Goal: Transaction & Acquisition: Obtain resource

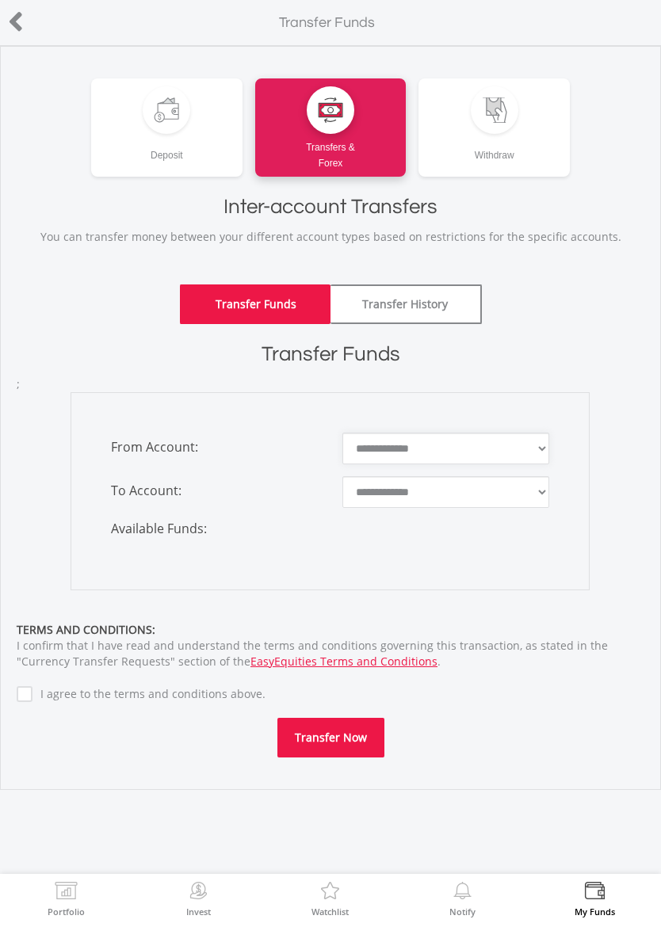
click at [462, 446] on select "**********" at bounding box center [446, 449] width 208 height 32
select select "*******"
click at [469, 492] on select "**********" at bounding box center [446, 492] width 208 height 32
select select "*******"
type input "*"
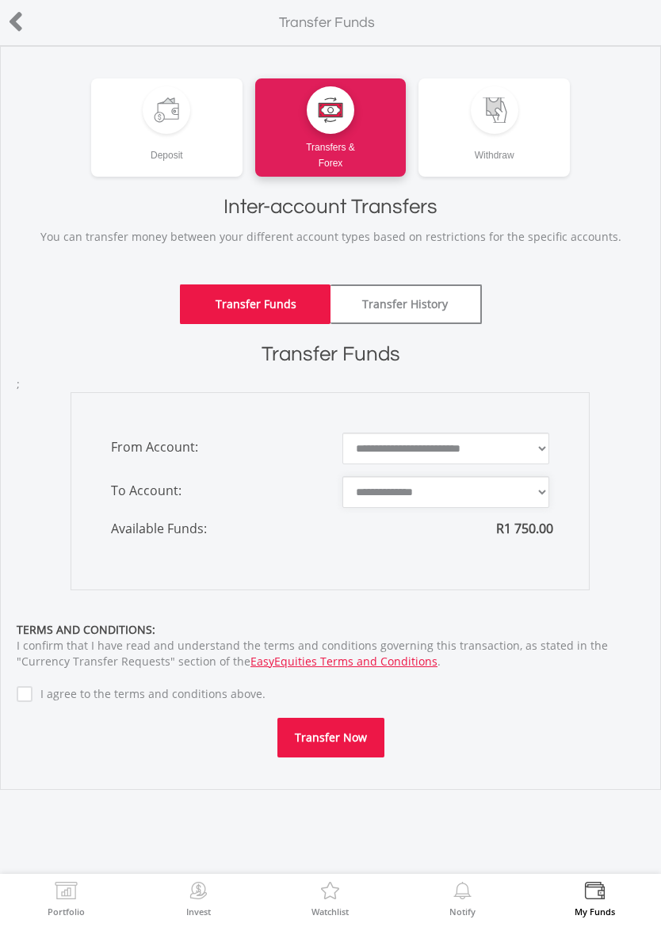
type input "*"
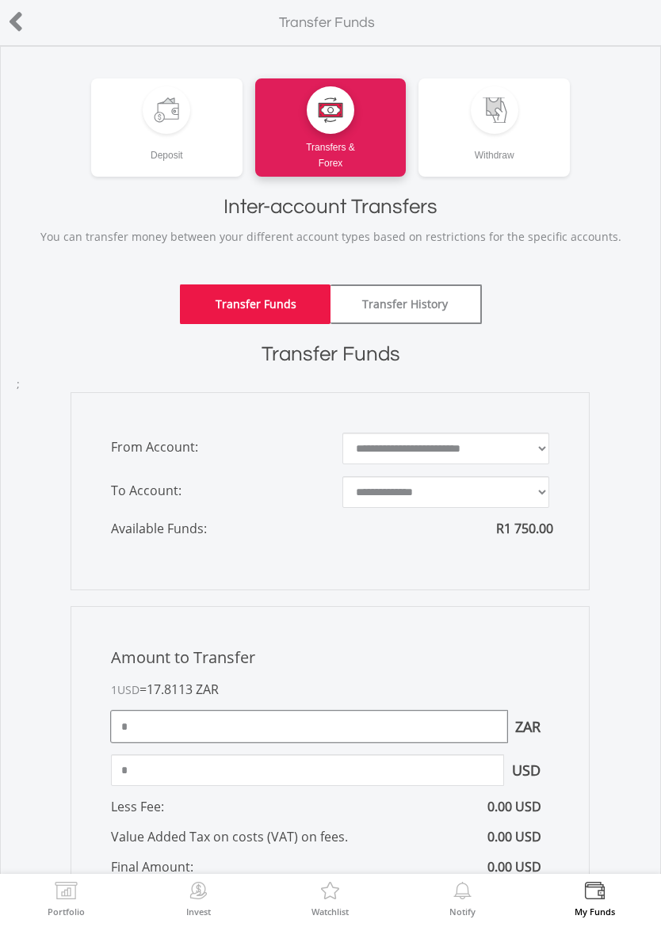
click at [441, 726] on input "*" at bounding box center [309, 727] width 396 height 32
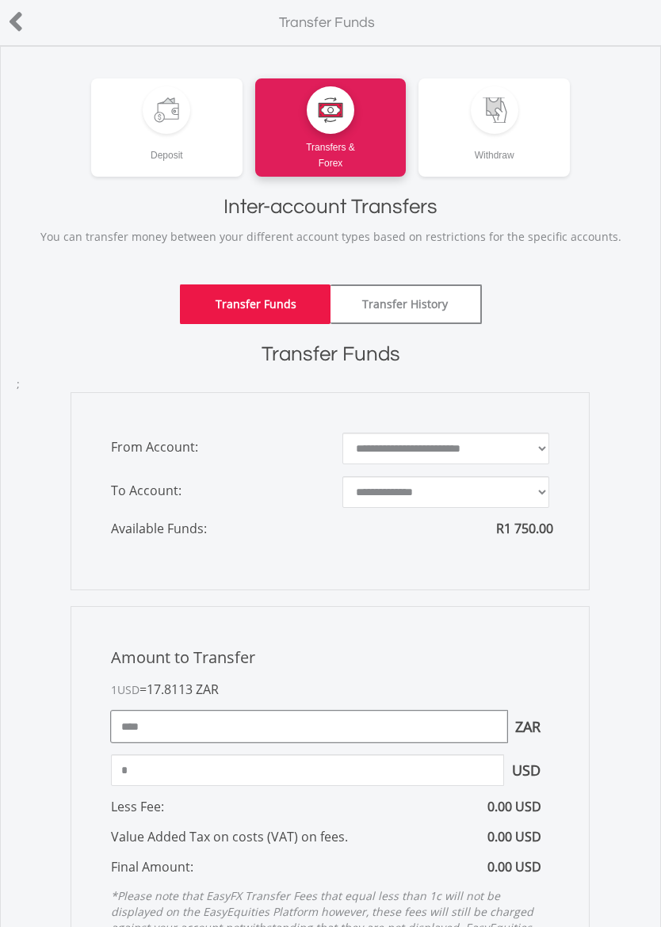
type input "****"
type input "*****"
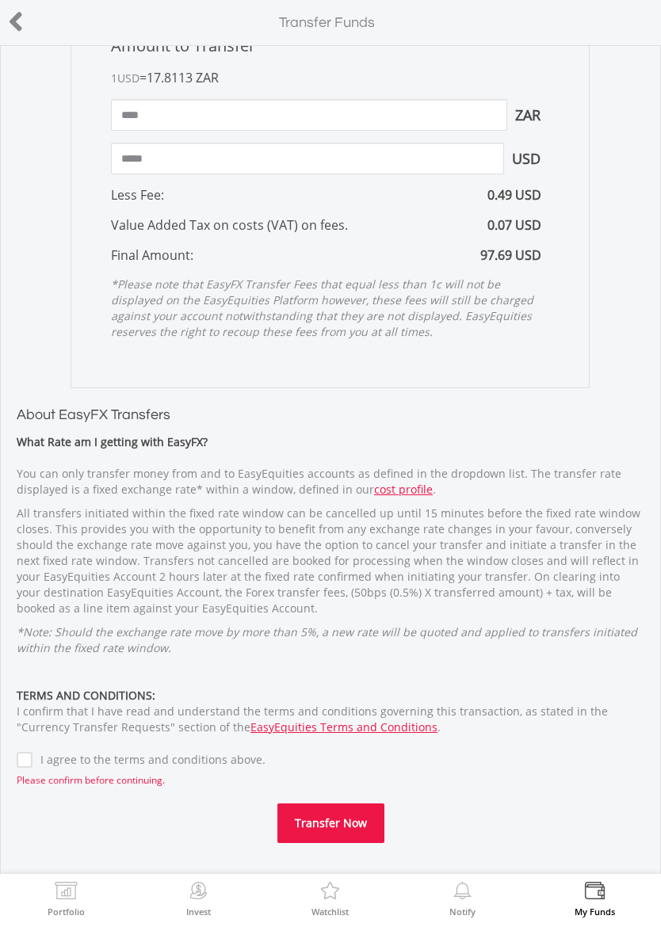
scroll to position [610, 0]
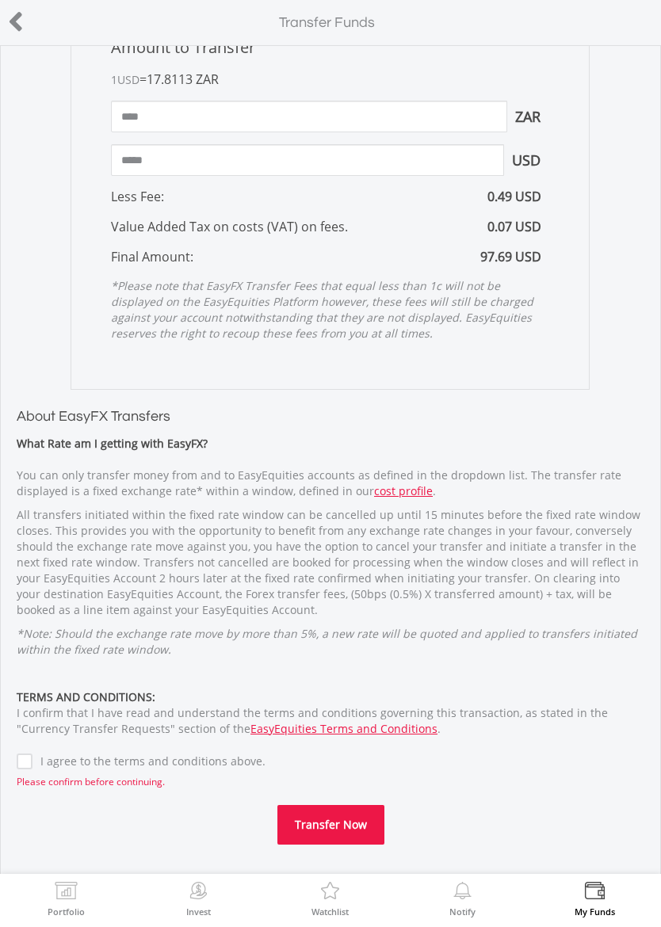
click at [32, 754] on label "I agree to the terms and conditions above." at bounding box center [148, 762] width 233 height 16
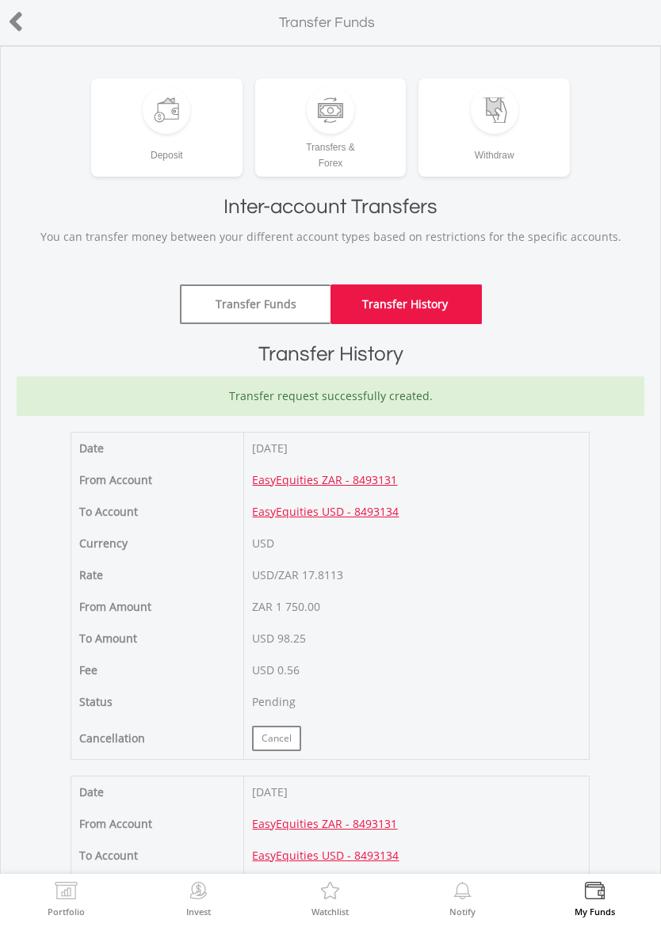
click at [72, 902] on img at bounding box center [66, 893] width 25 height 22
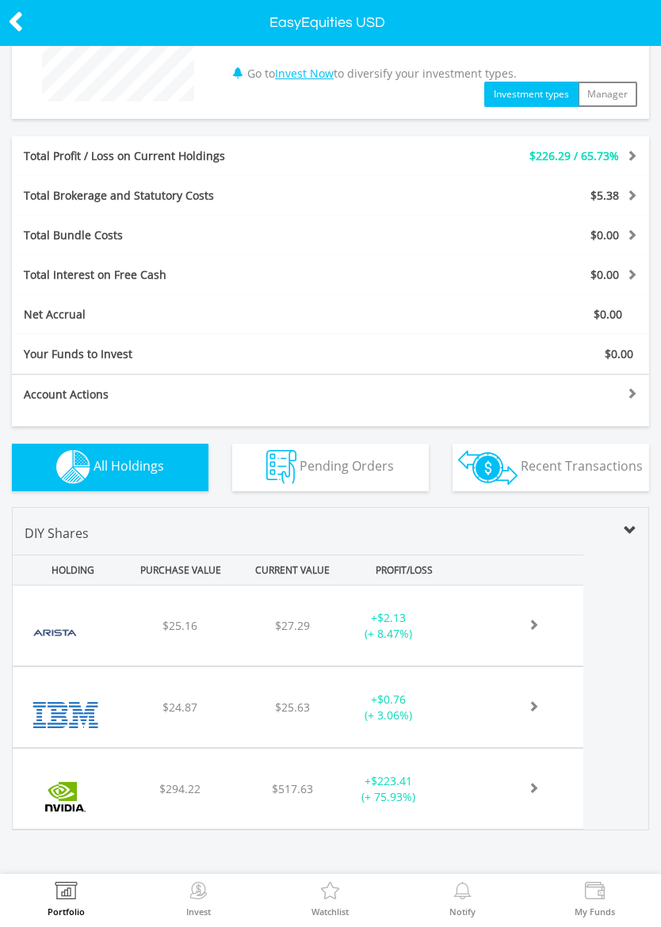
scroll to position [201, 0]
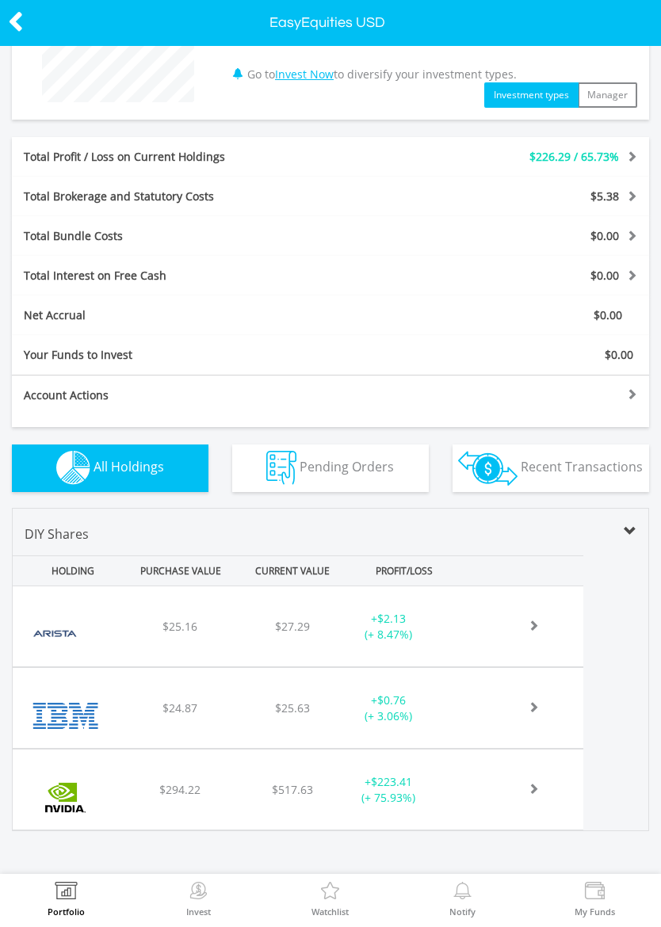
click at [385, 647] on div "﻿ Arista Networks Inc $25.16 $27.29 $132.40 + $2.13 (+ 8.47%)" at bounding box center [298, 627] width 571 height 80
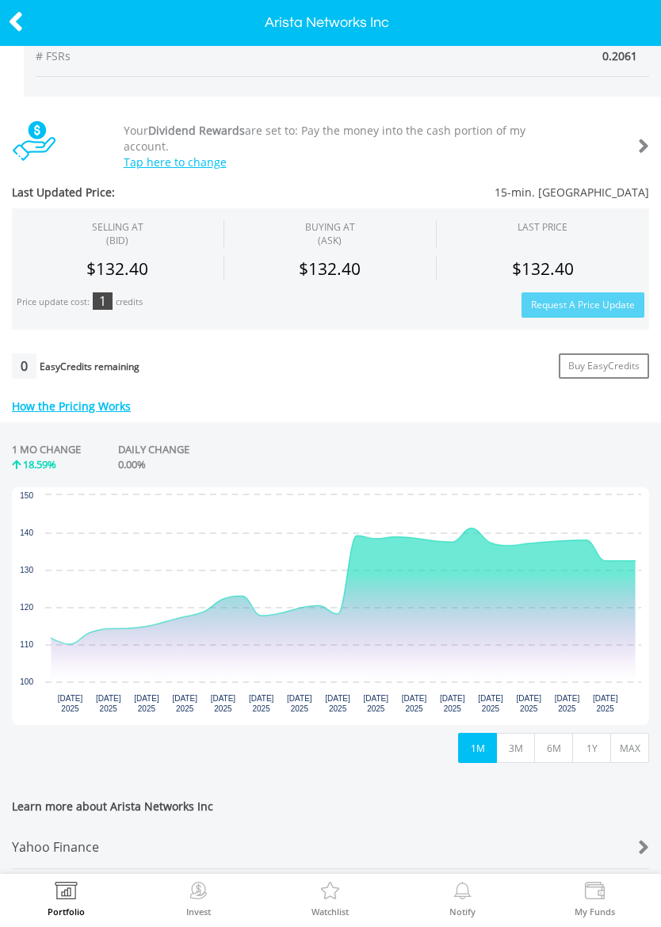
scroll to position [364, 0]
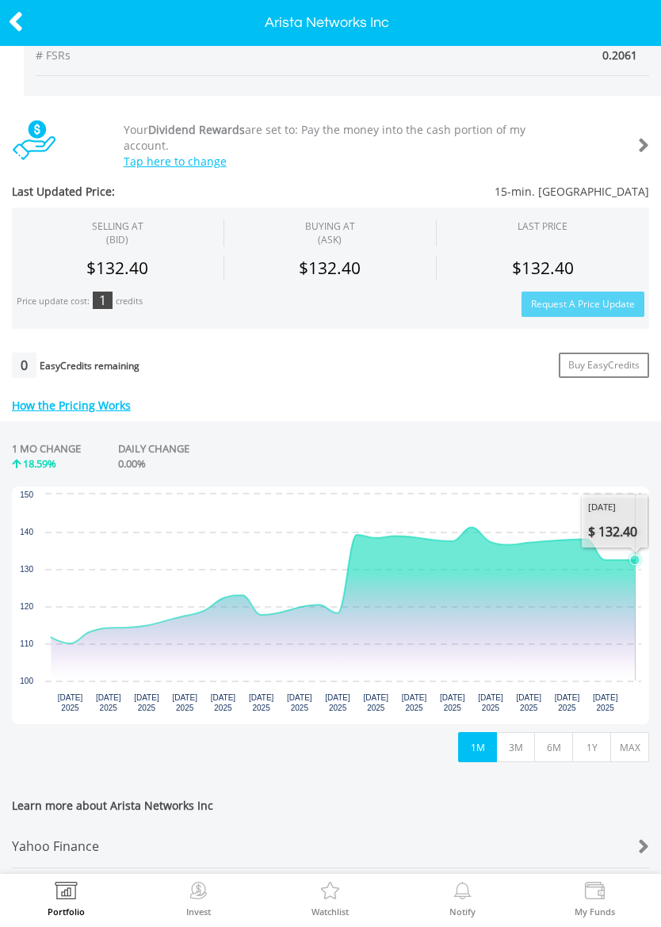
click at [635, 548] on icon "Interactive chart" at bounding box center [343, 586] width 584 height 117
click at [21, 18] on icon at bounding box center [16, 21] width 16 height 31
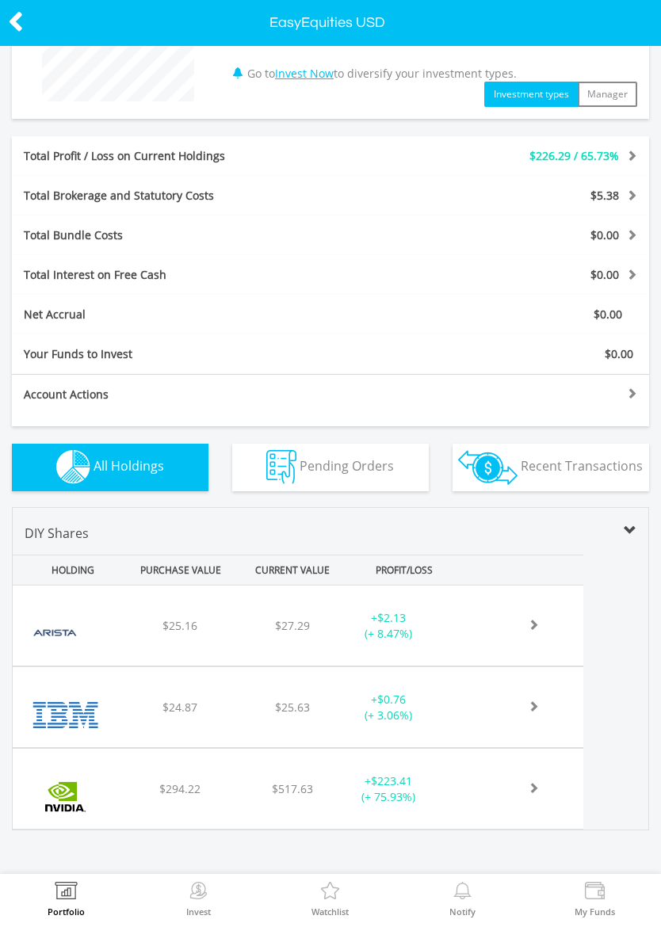
scroll to position [201, 0]
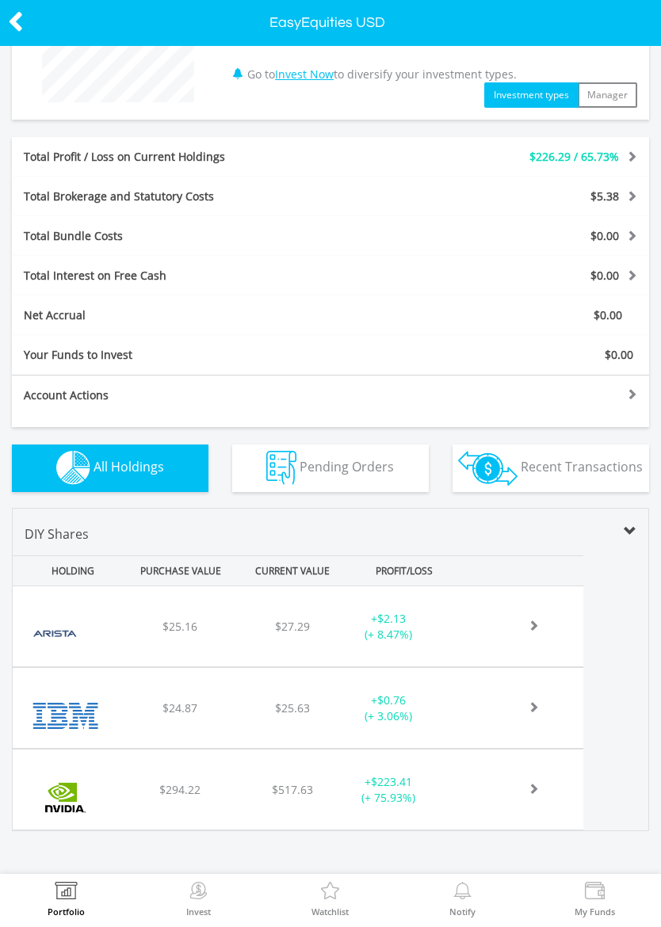
click at [330, 900] on img at bounding box center [330, 893] width 25 height 22
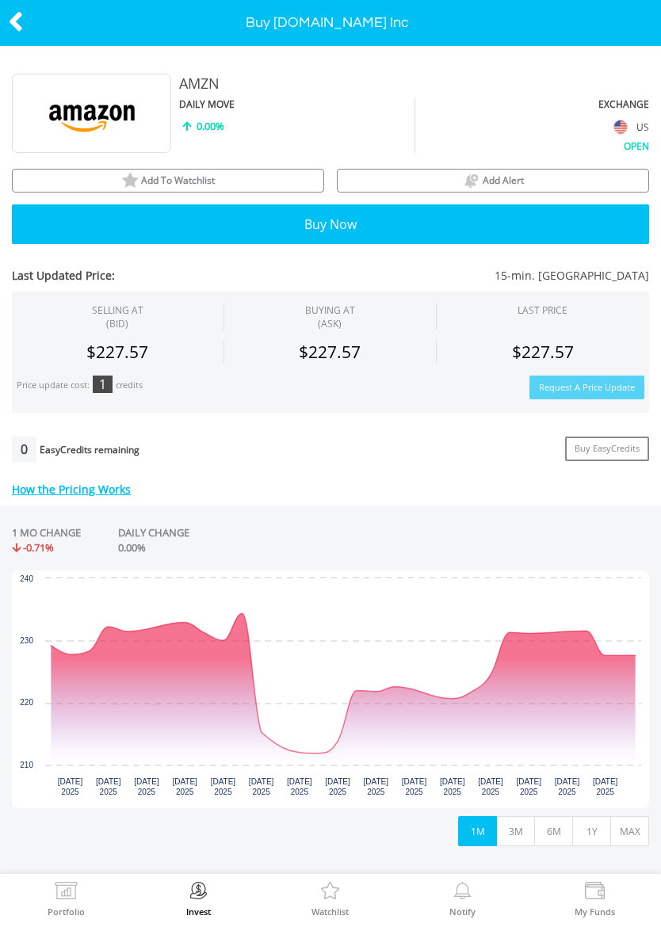
click at [304, 749] on icon "Interactive chart" at bounding box center [343, 683] width 584 height 140
click at [634, 652] on icon "Wednesday, 20 Aug, 13:47:52.818, 227.57." at bounding box center [635, 655] width 6 height 6
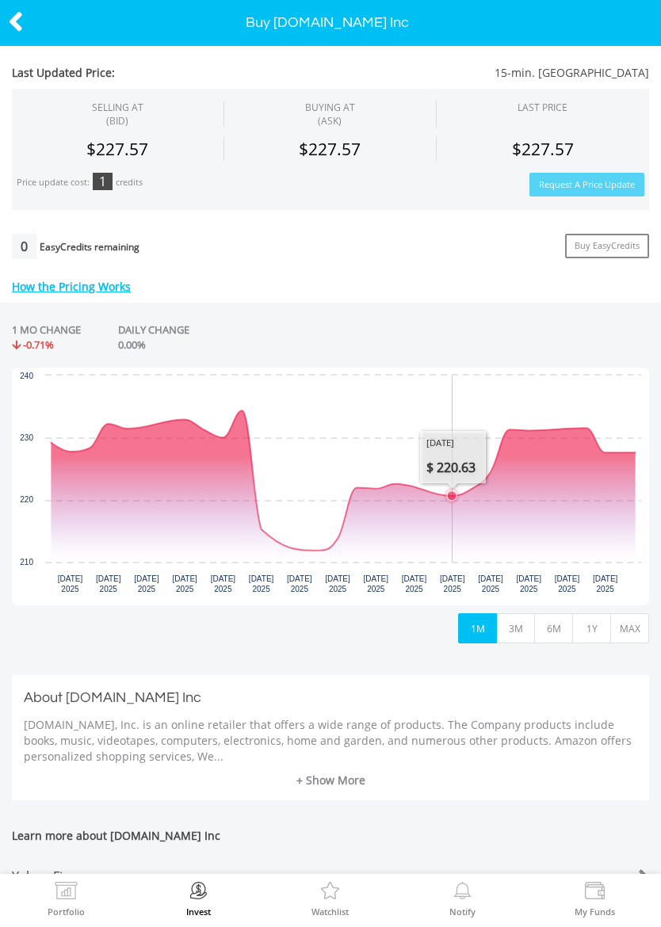
scroll to position [189, 0]
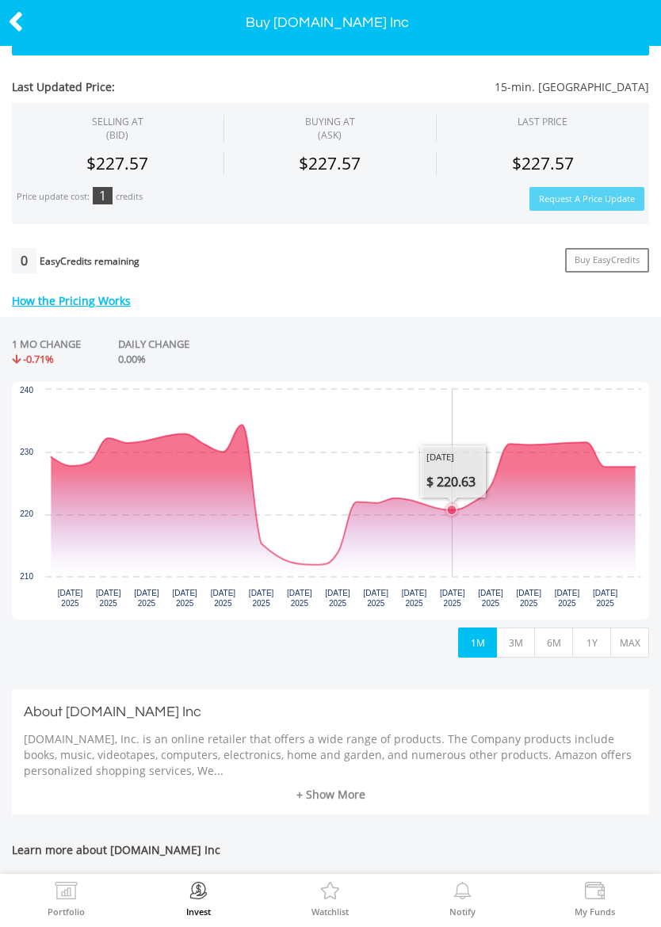
click at [591, 644] on button "1Y" at bounding box center [591, 643] width 39 height 30
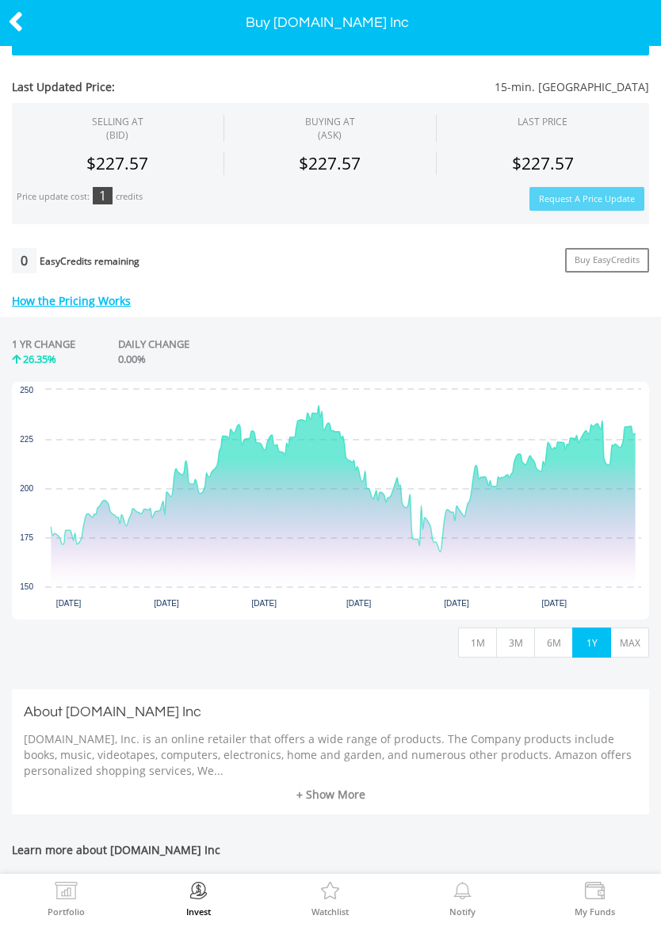
click at [446, 548] on icon "Interactive chart" at bounding box center [343, 479] width 584 height 147
click at [446, 550] on icon "Interactive chart" at bounding box center [343, 479] width 584 height 147
click at [441, 548] on icon "Interactive chart" at bounding box center [343, 479] width 584 height 147
click at [438, 547] on icon "Interactive chart" at bounding box center [442, 542] width 10 height 10
click at [610, 465] on icon "Interactive chart" at bounding box center [609, 466] width 10 height 10
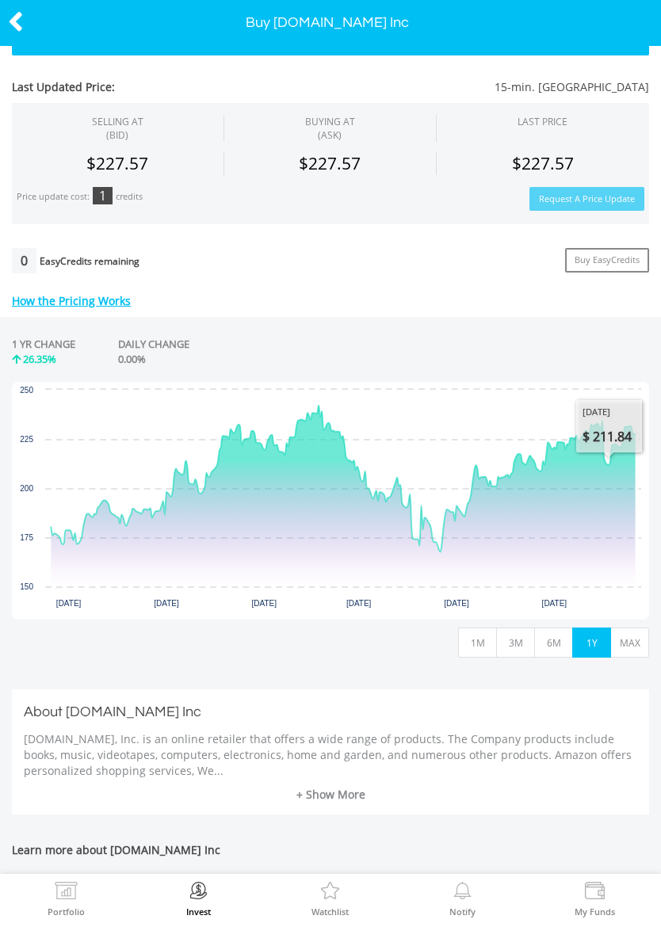
click at [22, 30] on icon at bounding box center [16, 21] width 16 height 31
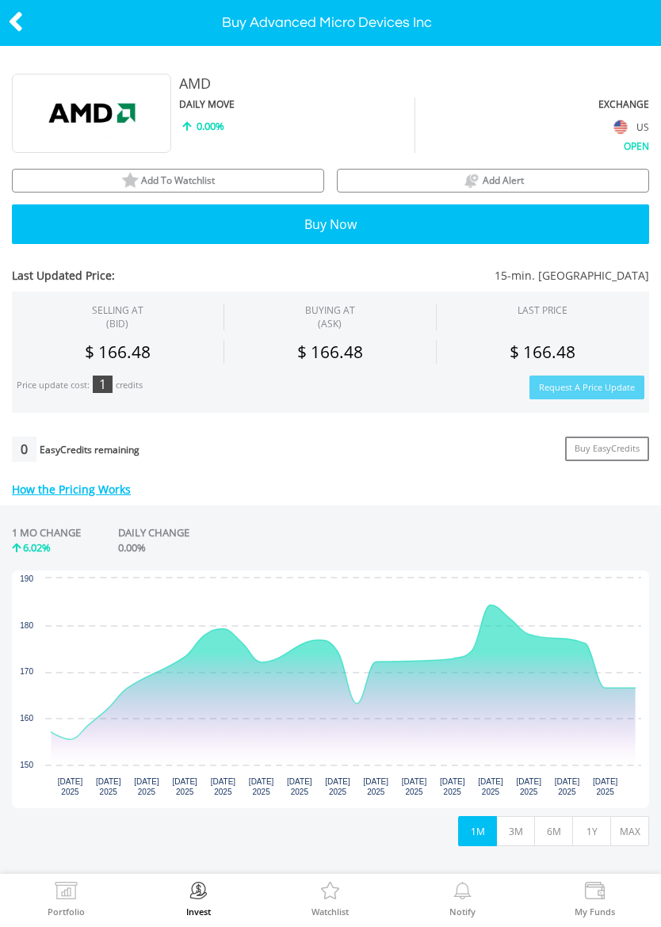
click at [360, 701] on icon "Wednesday, 6 Aug 2025, 163.1262." at bounding box center [357, 704] width 6 height 6
click at [632, 686] on icon "Wednesday, 20 Aug, 13:48:15.480, 166.48." at bounding box center [635, 688] width 10 height 10
click at [76, 726] on icon "Interactive chart" at bounding box center [343, 673] width 584 height 135
click at [564, 827] on button "6M" at bounding box center [553, 831] width 39 height 30
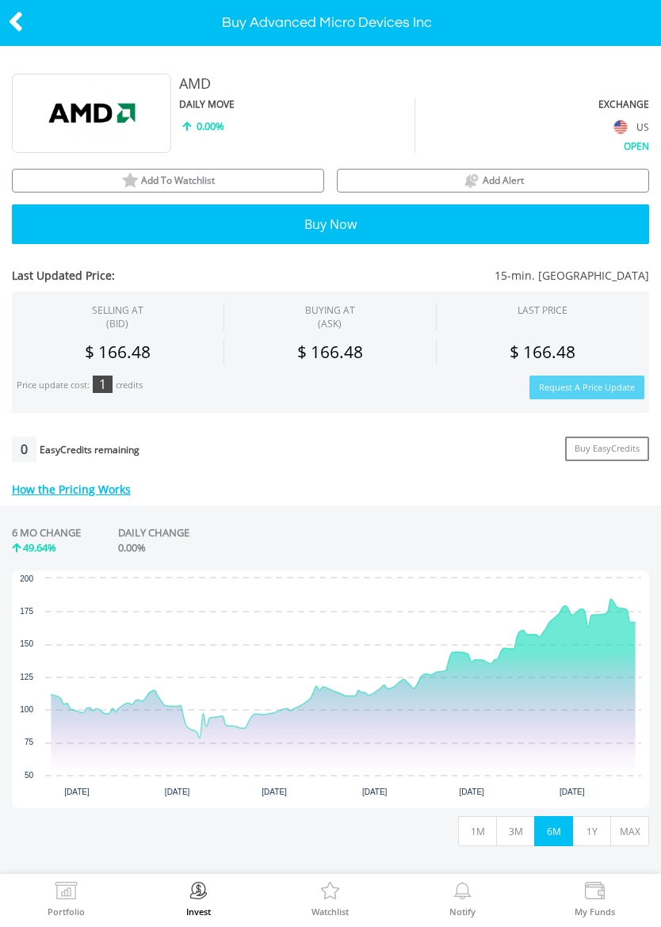
click at [202, 731] on icon "Interactive chart" at bounding box center [343, 668] width 584 height 139
click at [201, 737] on icon "Tuesday, 8 Apr 2025, 78.21." at bounding box center [200, 738] width 6 height 6
click at [415, 686] on icon "Friday, 13 Jun 2025, 116.095." at bounding box center [413, 689] width 6 height 6
click at [633, 623] on icon "Tuesday, 19 Aug 2025, 166.48." at bounding box center [630, 622] width 6 height 6
click at [622, 631] on icon "Interactive chart" at bounding box center [630, 623] width 16 height 16
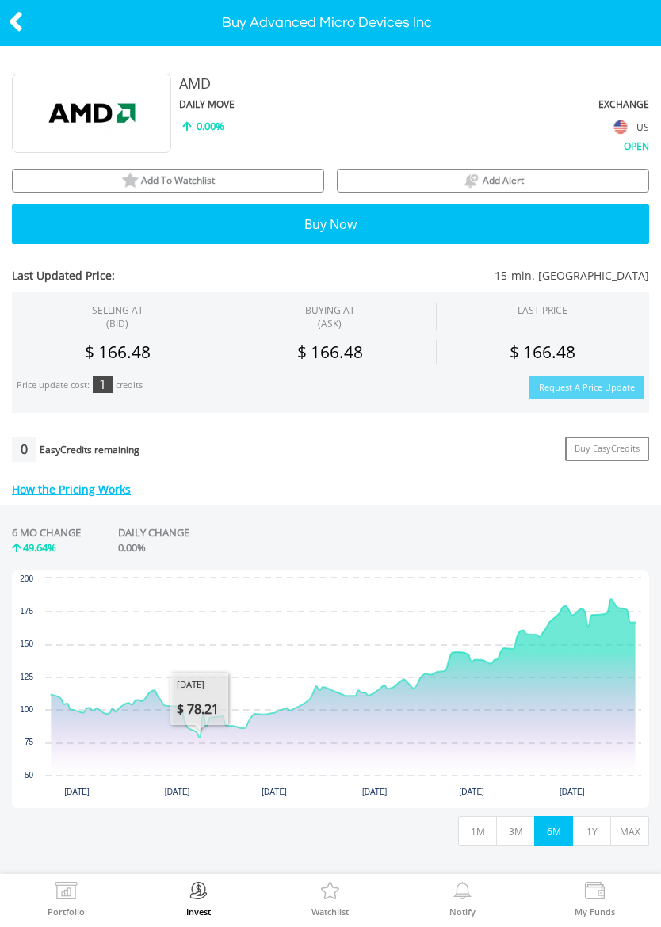
click at [17, 17] on icon at bounding box center [16, 21] width 16 height 31
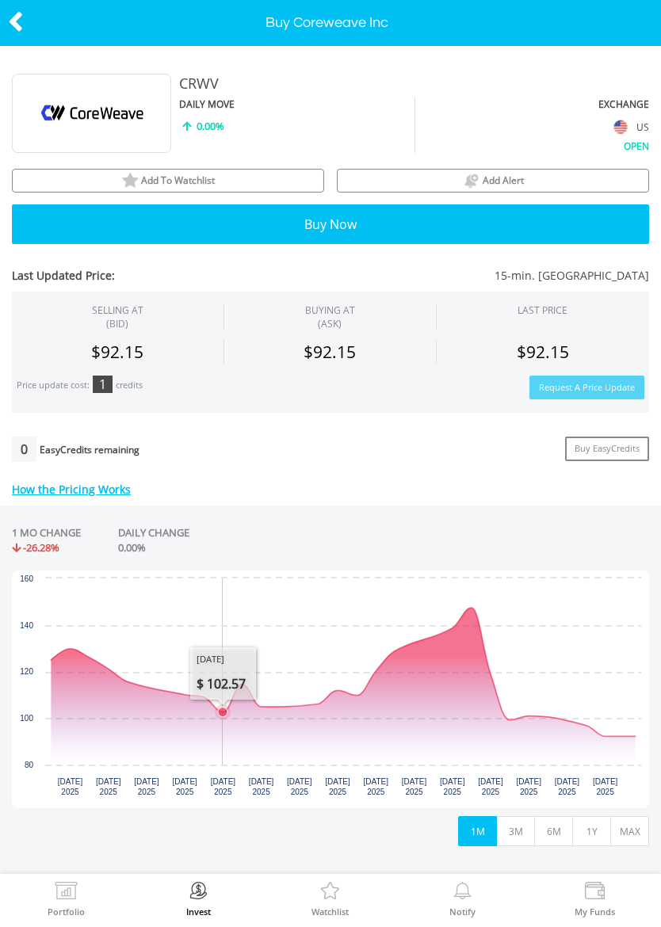
click at [220, 711] on icon "Wednesday, 30 Jul 2025, 102.57." at bounding box center [223, 713] width 10 height 10
click at [633, 723] on icon "Interactive chart" at bounding box center [343, 672] width 584 height 128
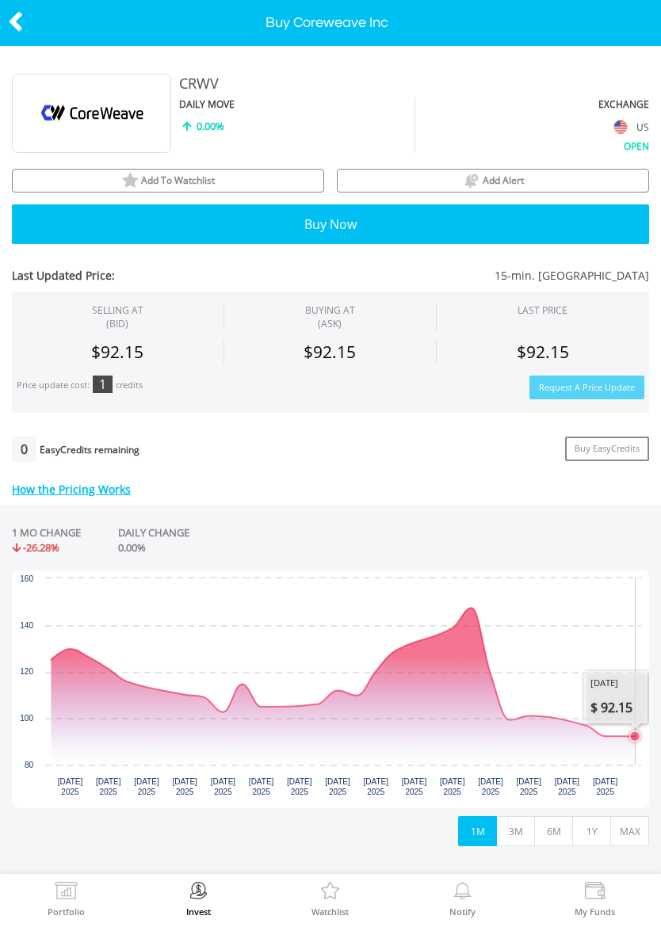
click at [477, 611] on icon "Interactive chart" at bounding box center [343, 672] width 584 height 128
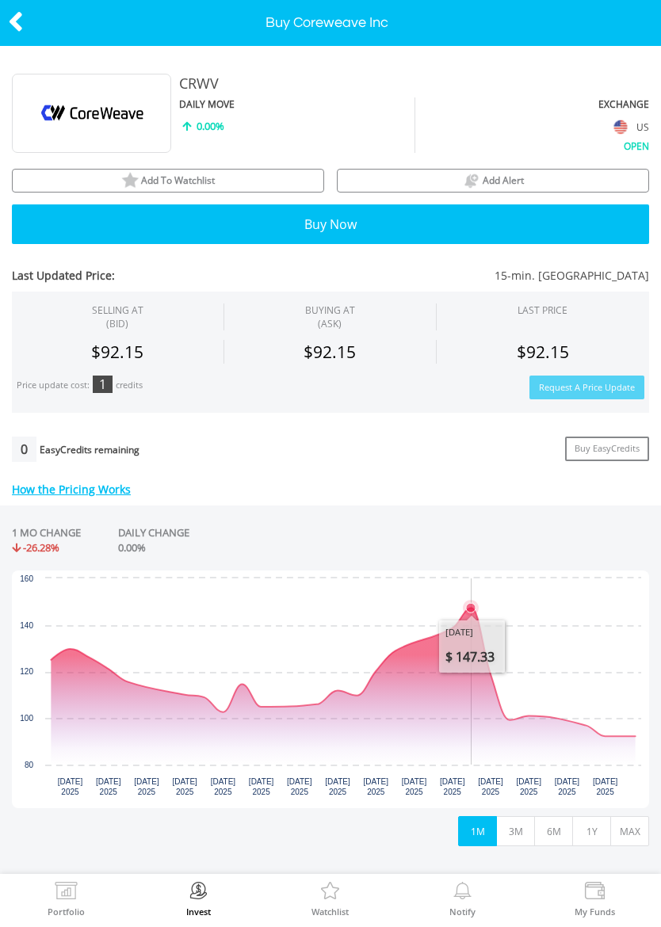
click at [510, 717] on icon "Thursday, 14 Aug 2025, 99.17." at bounding box center [509, 720] width 6 height 6
click at [474, 605] on icon "Tuesday, 12 Aug 2025, 147.33." at bounding box center [471, 608] width 10 height 10
click at [479, 616] on icon "Interactive chart" at bounding box center [471, 608] width 16 height 16
click at [476, 602] on icon "Interactive chart" at bounding box center [471, 608] width 16 height 16
click at [510, 717] on icon "Thursday, 14 Aug 2025, 99.17." at bounding box center [509, 720] width 6 height 6
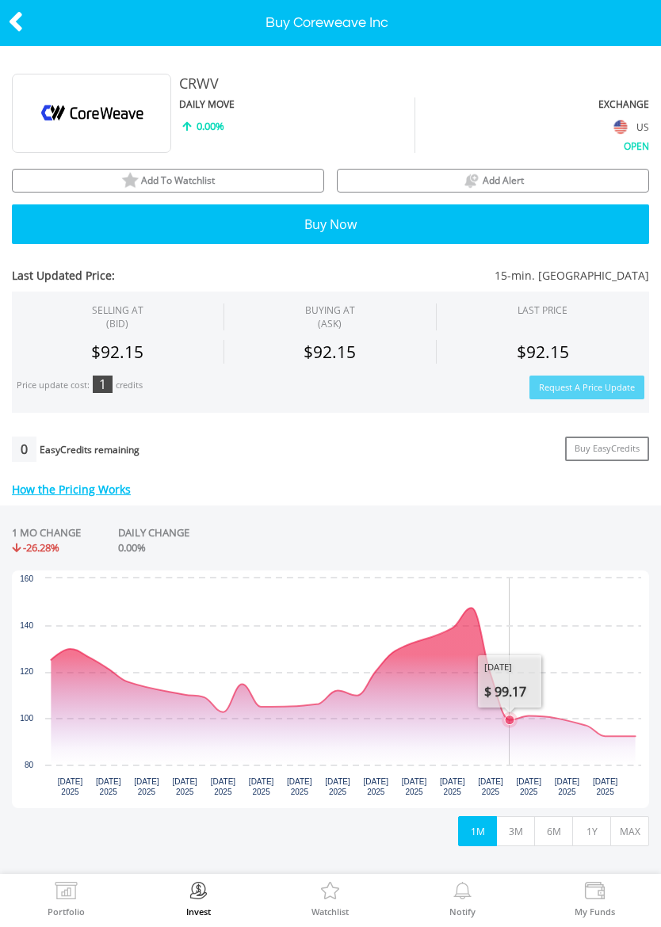
click at [474, 605] on icon "Tuesday, 12 Aug 2025, 147.33." at bounding box center [471, 608] width 6 height 6
click at [510, 716] on icon "Thursday, 14 Aug 2025, 99.17." at bounding box center [510, 721] width 10 height 10
click at [475, 603] on icon "Tuesday, 12 Aug 2025, 147.33." at bounding box center [471, 608] width 10 height 10
click at [510, 717] on icon "Thursday, 14 Aug 2025, 99.17." at bounding box center [509, 720] width 6 height 6
click at [587, 725] on icon "Monday, 18 Aug 2025, 96.82." at bounding box center [586, 726] width 10 height 10
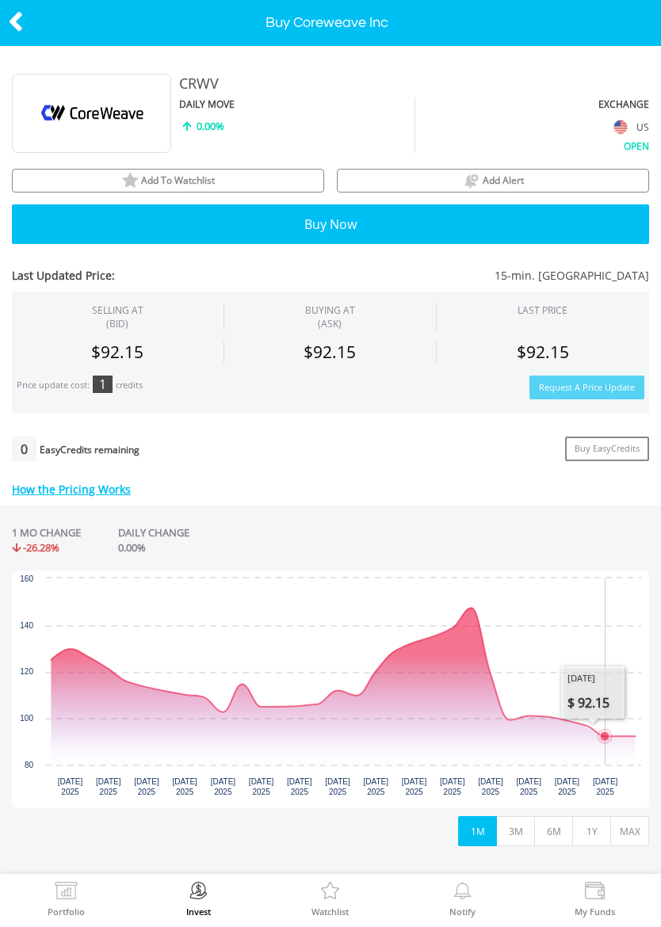
click at [604, 736] on icon "Tuesday, 19 Aug 2025, 92.15." at bounding box center [605, 737] width 10 height 10
click at [633, 734] on icon "Wednesday, 20 Aug, 13:49:17.214, 92.15." at bounding box center [635, 736] width 6 height 6
click at [471, 605] on icon "Tuesday, 12 Aug 2025, 147.33." at bounding box center [471, 608] width 6 height 6
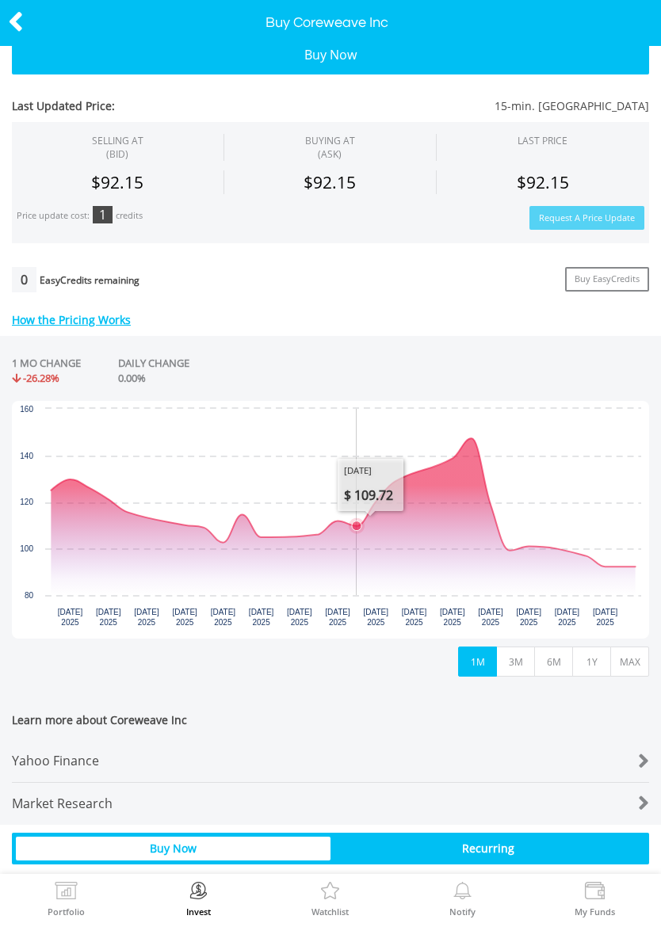
scroll to position [167, 0]
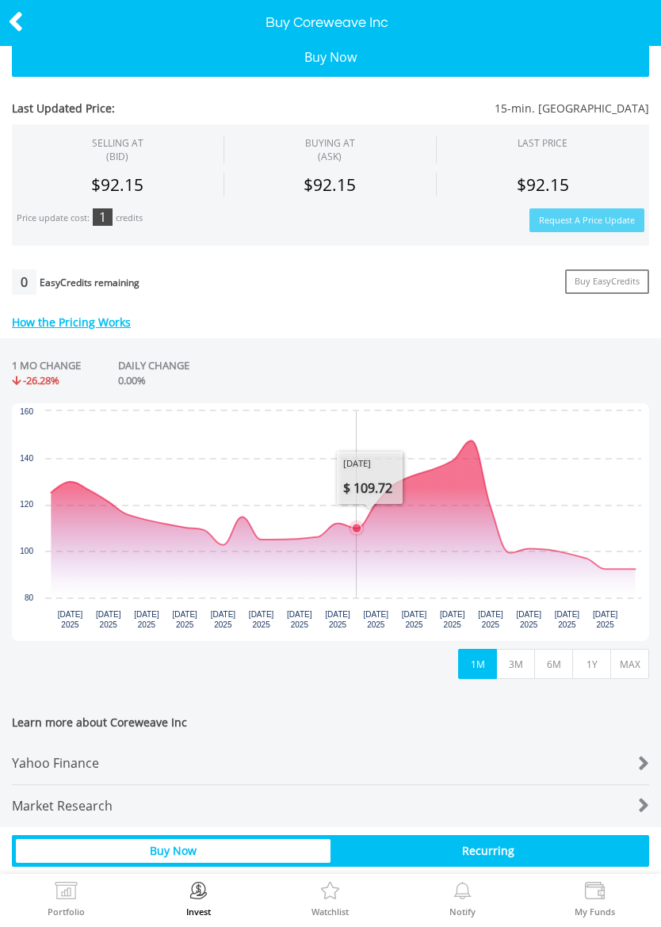
click at [360, 524] on icon "Wednesday, 6 Aug 2025, 109.7175." at bounding box center [357, 529] width 10 height 10
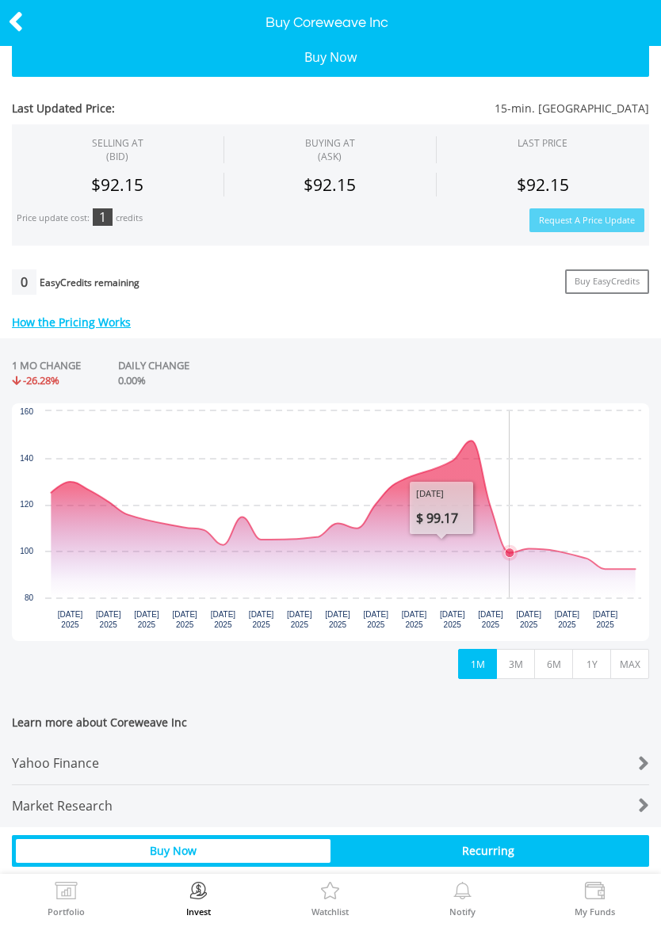
click at [511, 553] on icon "Thursday, 14 Aug 2025, 99.17." at bounding box center [510, 553] width 10 height 10
click at [471, 438] on icon "Tuesday, 12 Aug 2025, 147.33." at bounding box center [471, 441] width 6 height 6
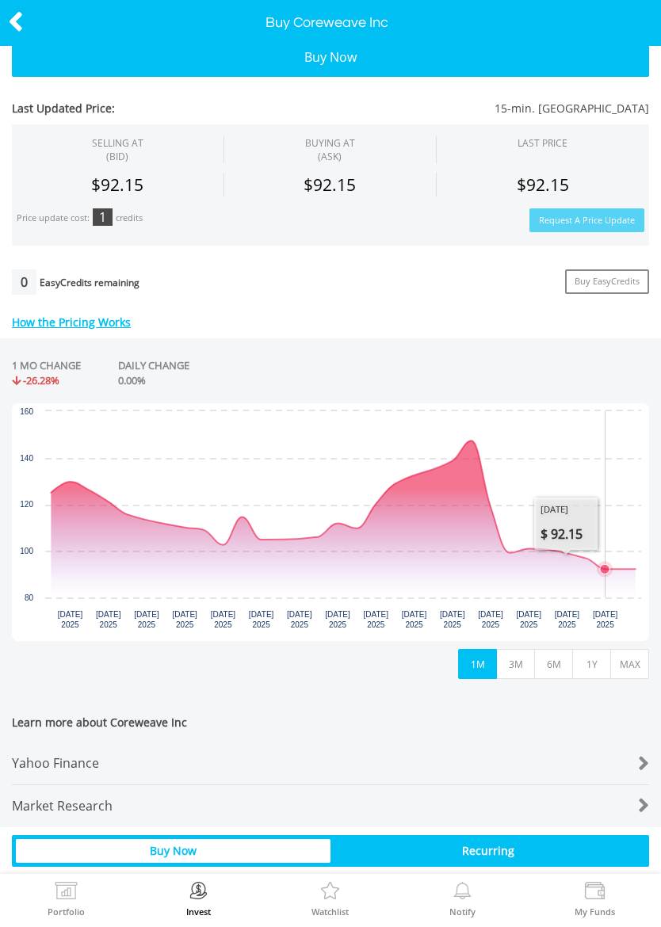
click at [602, 569] on icon "Tuesday, 19 Aug 2025, 92.15." at bounding box center [605, 569] width 10 height 10
click at [635, 568] on icon "Wednesday, 20 Aug, 13:49:17.214, 92.15." at bounding box center [635, 569] width 10 height 10
click at [469, 438] on icon "Tuesday, 12 Aug 2025, 147.33." at bounding box center [471, 441] width 6 height 6
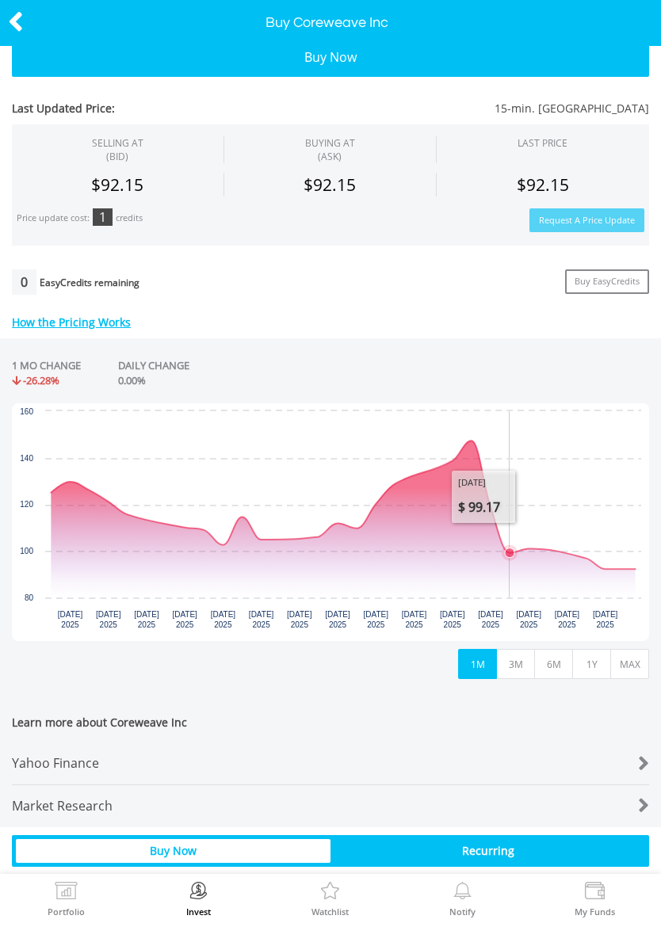
click at [512, 551] on icon "Thursday, 14 Aug 2025, 99.17." at bounding box center [510, 553] width 10 height 10
click at [474, 441] on icon "Tuesday, 12 Aug 2025, 147.33." at bounding box center [471, 441] width 10 height 10
click at [512, 549] on icon "Thursday, 14 Aug 2025, 99.17." at bounding box center [510, 553] width 10 height 10
click at [518, 561] on icon "Interactive chart" at bounding box center [510, 553] width 16 height 16
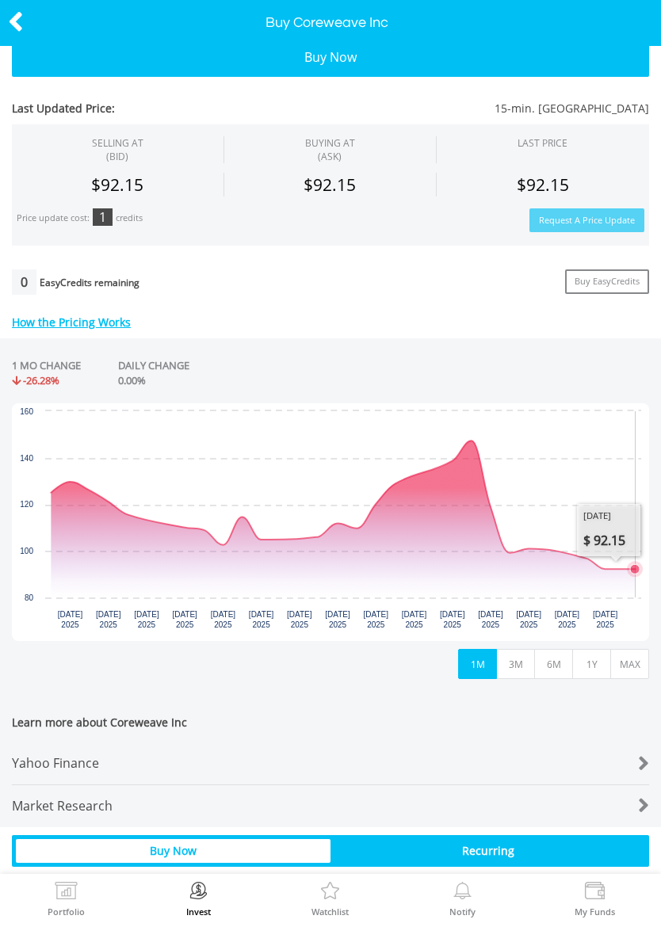
click at [635, 571] on icon "Wednesday, 20 Aug, 13:49:17.214, 92.15." at bounding box center [635, 569] width 10 height 10
click at [474, 439] on icon "Tuesday, 12 Aug 2025, 147.33." at bounding box center [471, 441] width 6 height 6
click at [510, 553] on icon "Thursday, 14 Aug 2025, 99.17." at bounding box center [510, 553] width 10 height 10
click at [603, 567] on icon "Tuesday, 19 Aug 2025, 92.15." at bounding box center [605, 569] width 10 height 10
click at [634, 570] on icon "Wednesday, 20 Aug, 13:49:17.214, 92.15." at bounding box center [635, 569] width 10 height 10
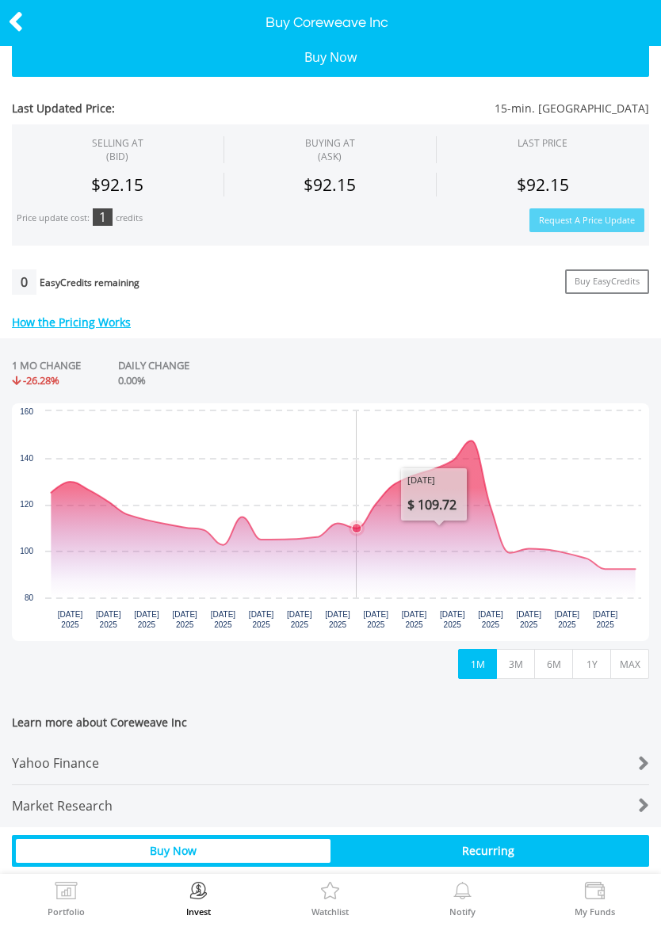
click at [361, 523] on icon "Interactive chart" at bounding box center [357, 529] width 16 height 16
click at [361, 524] on icon "Wednesday, 6 Aug 2025, 109.7175." at bounding box center [357, 529] width 10 height 10
click at [334, 523] on icon "Tuesday, 5 Aug 2025, 111.84." at bounding box center [337, 523] width 6 height 6
click at [263, 540] on icon "Friday, 1 Aug 2025, 104.83." at bounding box center [261, 540] width 10 height 10
click at [262, 540] on icon "Friday, 1 Aug 2025, 104.83." at bounding box center [261, 540] width 10 height 10
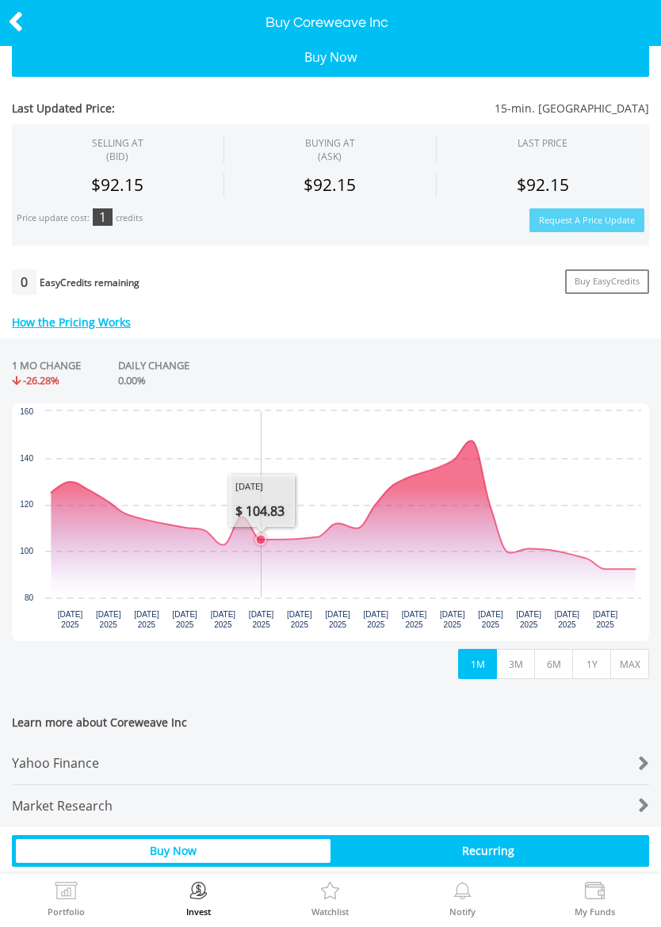
click at [243, 514] on icon "Thursday, 31 Jul 2025, 114.53." at bounding box center [242, 517] width 6 height 6
click at [234, 526] on icon "Interactive chart" at bounding box center [242, 518] width 16 height 16
click at [474, 440] on icon "Tuesday, 12 Aug 2025, 147.33." at bounding box center [471, 441] width 6 height 6
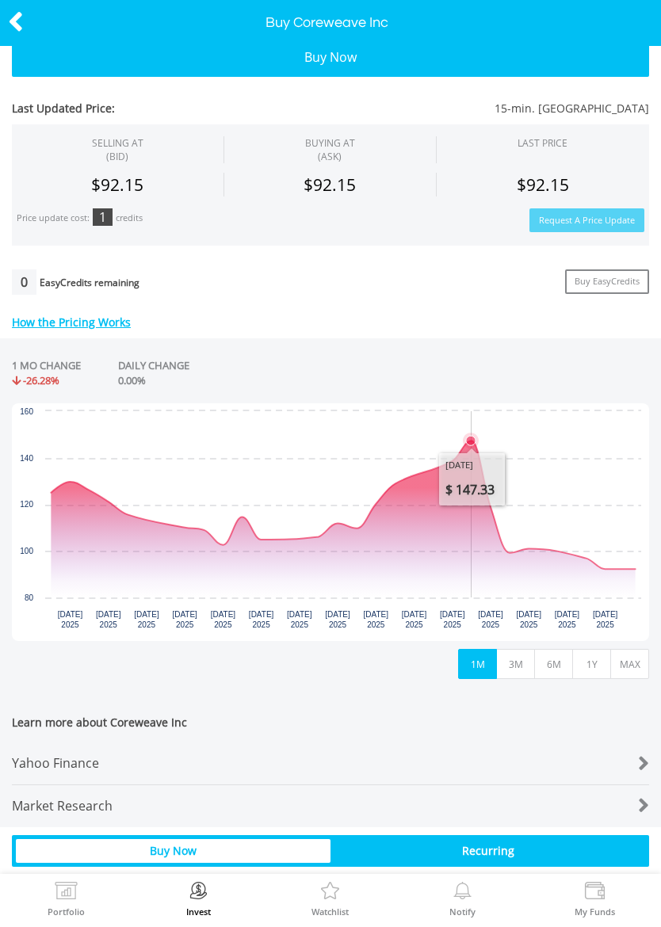
click at [508, 550] on icon "Thursday, 14 Aug 2025, 99.17." at bounding box center [509, 553] width 6 height 6
click at [602, 568] on icon "Tuesday, 19 Aug 2025, 92.15." at bounding box center [605, 569] width 6 height 6
click at [613, 571] on icon "Interactive chart" at bounding box center [605, 569] width 16 height 16
click at [507, 552] on icon "Thursday, 14 Aug 2025, 99.17." at bounding box center [510, 553] width 10 height 10
click at [473, 438] on icon "Tuesday, 12 Aug 2025, 147.33." at bounding box center [471, 441] width 6 height 6
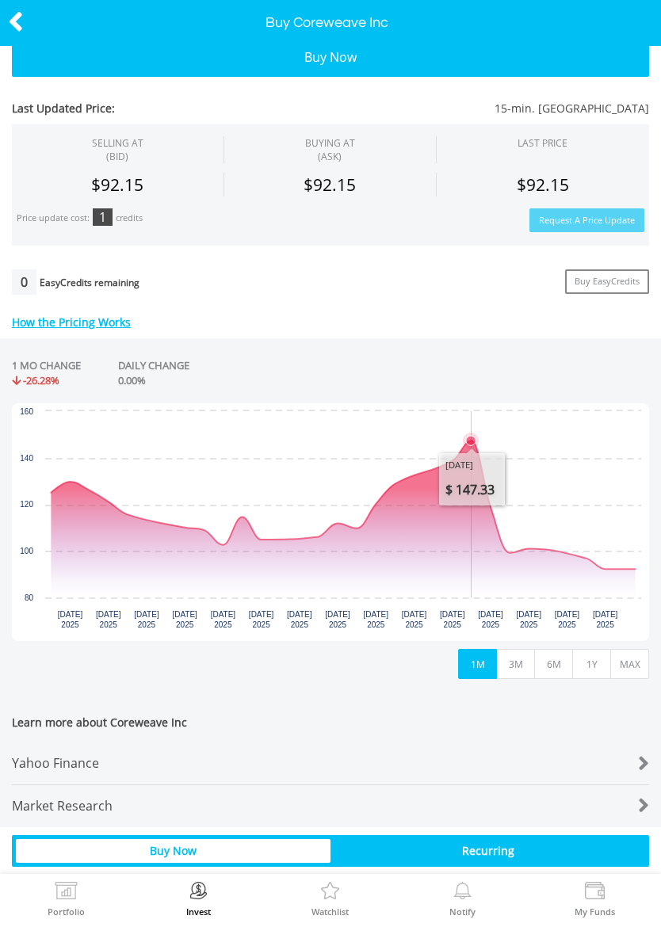
click at [553, 659] on button "6M" at bounding box center [553, 664] width 39 height 30
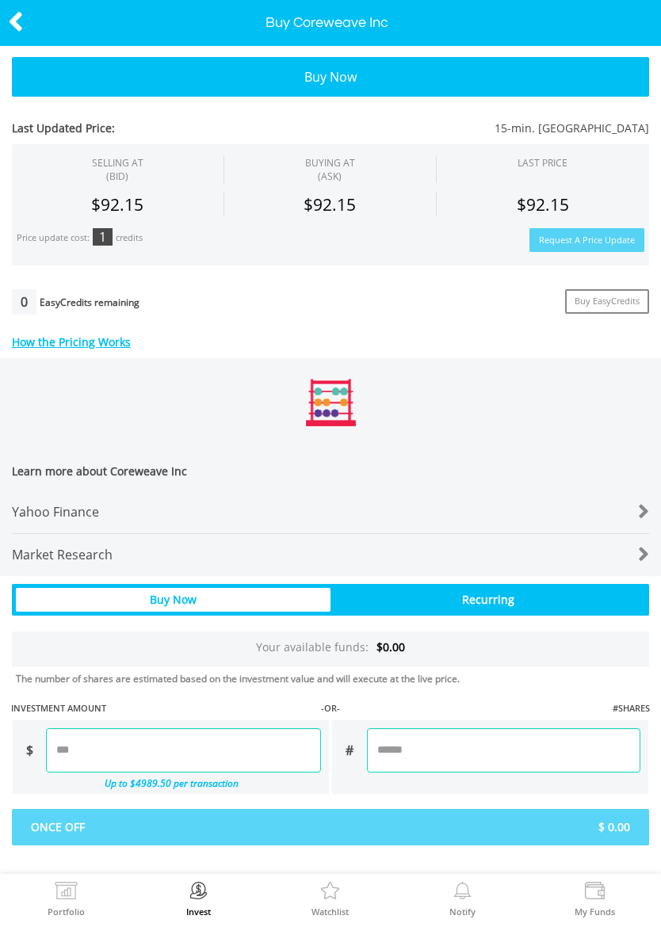
scroll to position [144, 0]
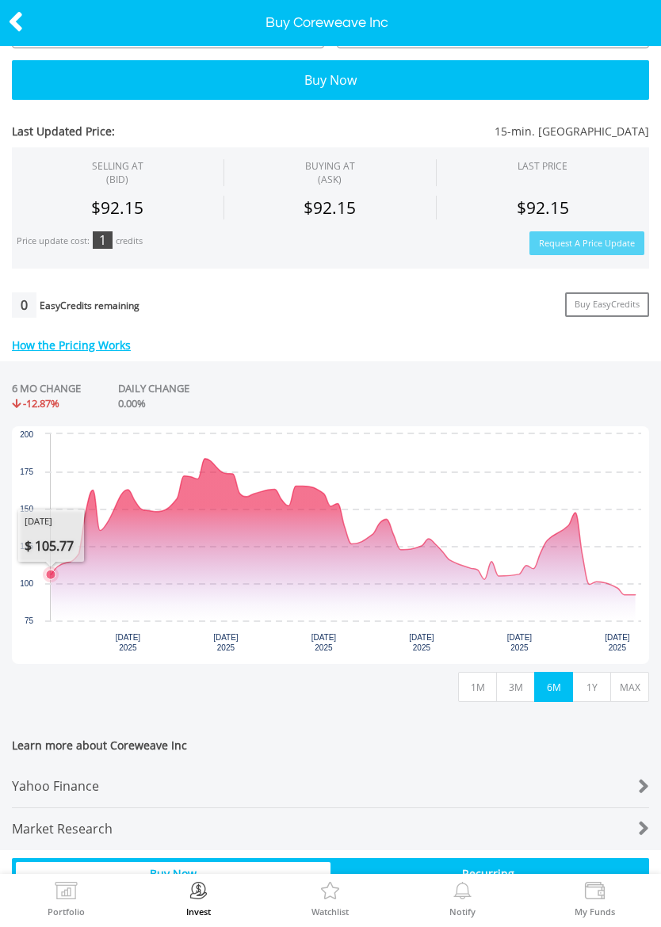
click at [54, 570] on icon "Thursday, 29 May 2025, 105.765." at bounding box center [51, 575] width 10 height 10
click at [94, 487] on icon "Wednesday, 4 Jun 2025, 162.54." at bounding box center [93, 491] width 10 height 10
click at [206, 456] on icon "Friday, 20 Jun 2025, 183.58." at bounding box center [204, 459] width 6 height 6
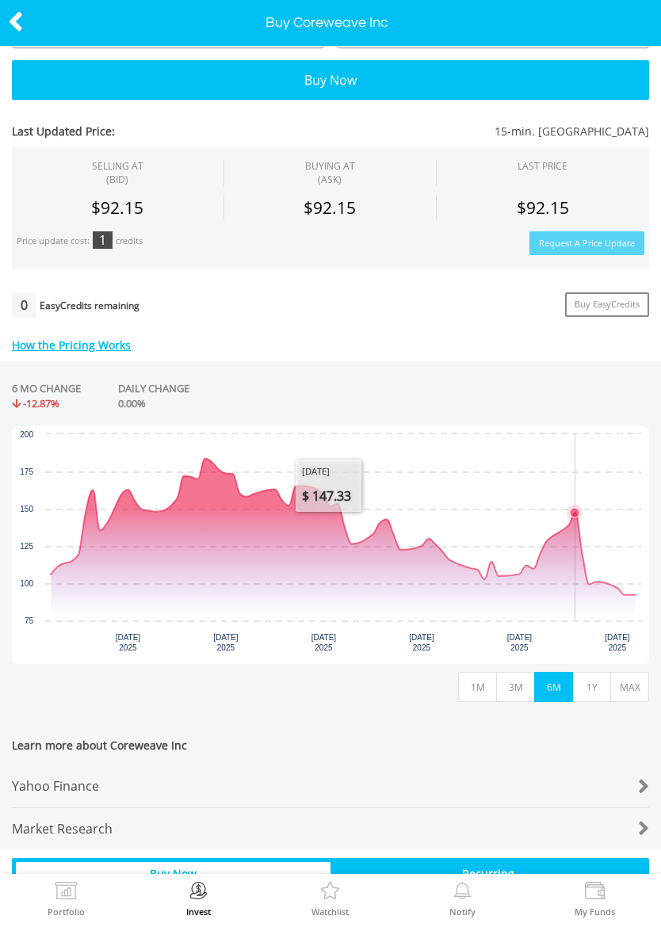
click at [575, 518] on icon "Interactive chart" at bounding box center [343, 527] width 584 height 136
click at [207, 457] on icon "Friday, 20 Jun 2025, 183.58." at bounding box center [204, 459] width 6 height 6
click at [576, 510] on icon "Tuesday, 12 Aug 2025, 147.33." at bounding box center [575, 513] width 10 height 10
click at [207, 456] on icon "Friday, 20 Jun 2025, 183.58." at bounding box center [204, 459] width 6 height 6
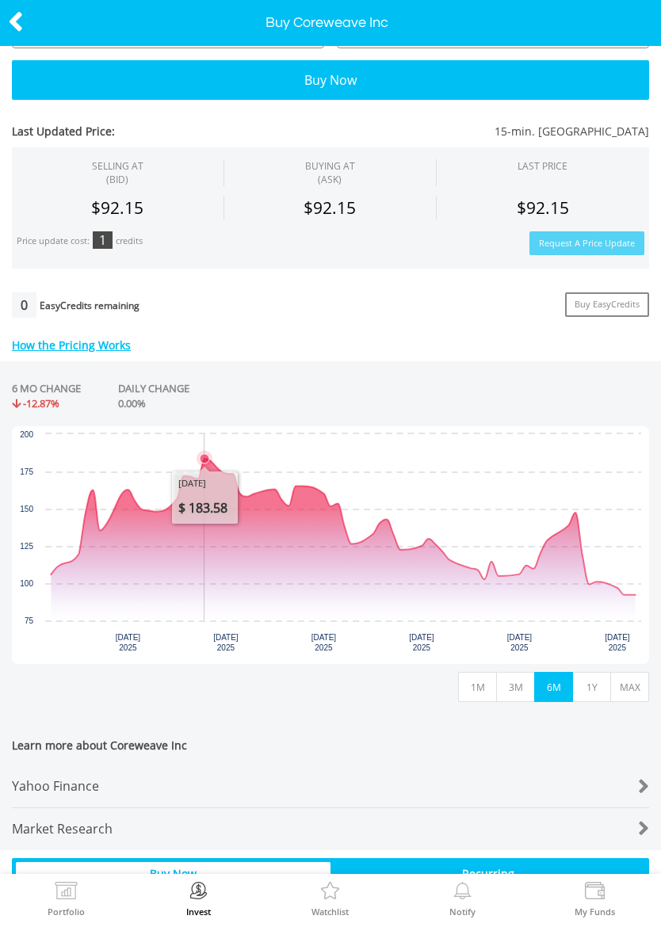
click at [575, 512] on icon "Tuesday, 12 Aug 2025, 147.33." at bounding box center [574, 513] width 6 height 6
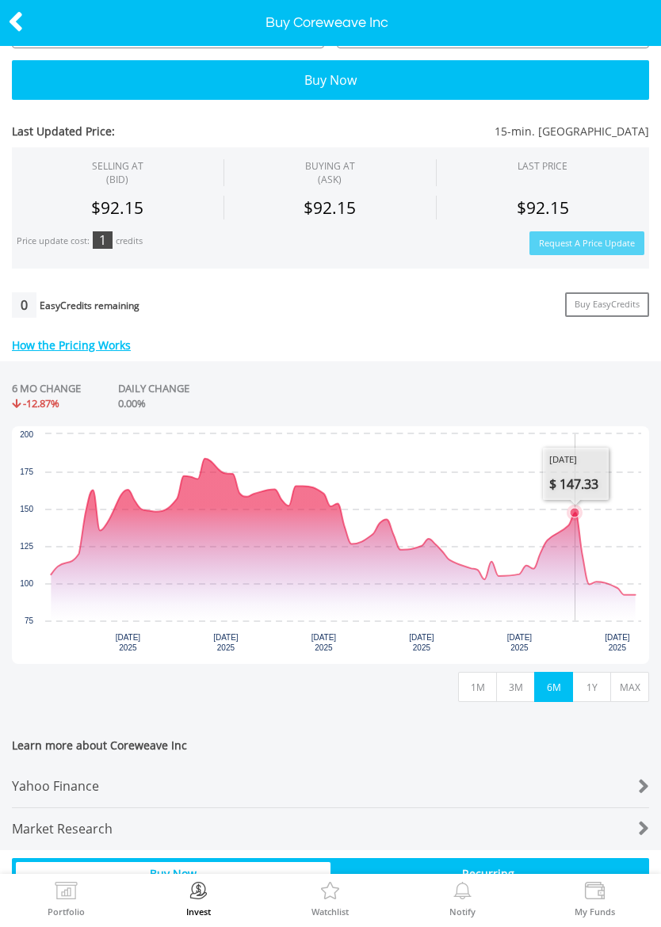
click at [206, 456] on icon "Friday, 20 Jun 2025, 183.58." at bounding box center [204, 459] width 6 height 6
click at [633, 593] on icon "Wednesday, 20 Aug, 13:51:55.374, 92.15." at bounding box center [635, 596] width 10 height 10
click at [577, 514] on icon "Tuesday, 12 Aug 2025, 147.33." at bounding box center [574, 513] width 6 height 6
click at [208, 457] on icon "Friday, 20 Jun 2025, 183.58." at bounding box center [205, 459] width 10 height 10
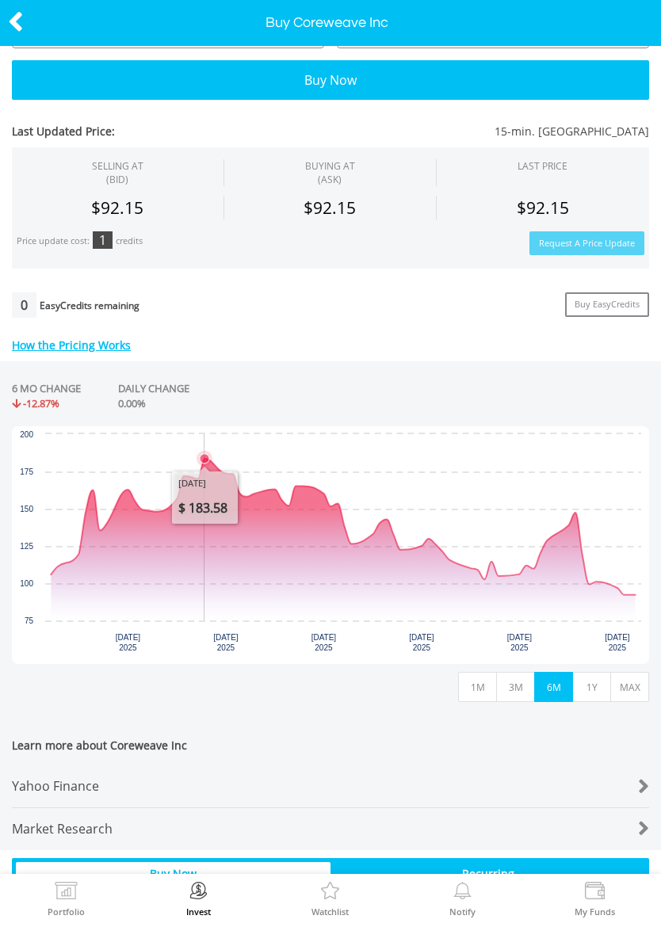
click at [293, 504] on icon "Interactive chart" at bounding box center [343, 527] width 584 height 136
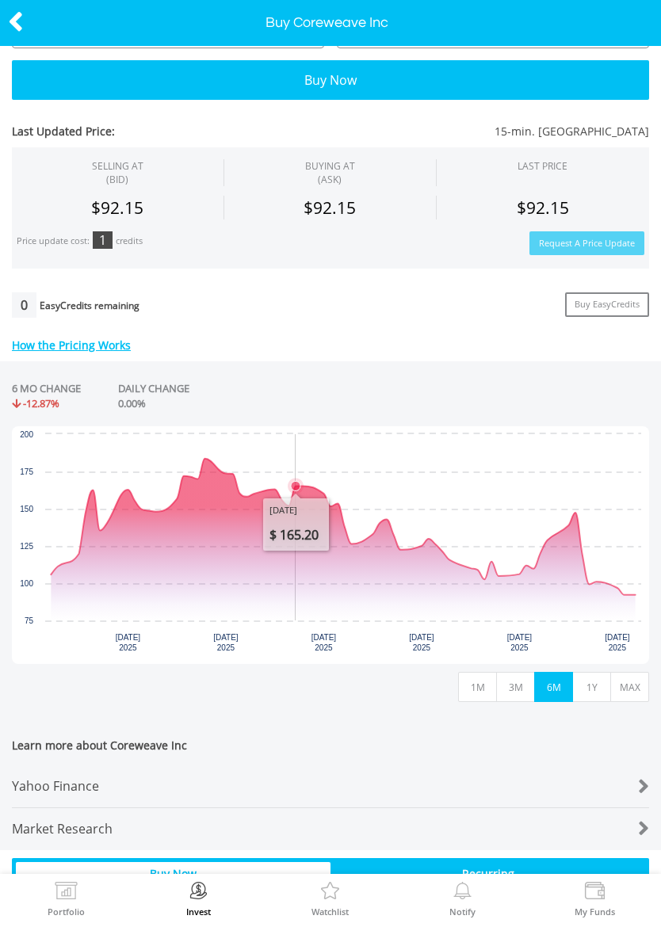
click at [339, 503] on icon "Wednesday, 9 Jul 2025, 153.4624." at bounding box center [337, 503] width 6 height 6
click at [384, 519] on icon "Wednesday, 16 Jul 2025, 142.885." at bounding box center [386, 520] width 10 height 10
click at [430, 538] on icon "Tuesday, 22 Jul 2025, 129.73." at bounding box center [428, 539] width 6 height 6
click at [485, 576] on icon "Wednesday, 30 Jul 2025, 102.57." at bounding box center [484, 579] width 6 height 6
click at [528, 564] on icon "Tuesday, 5 Aug 2025, 111.84." at bounding box center [526, 566] width 6 height 6
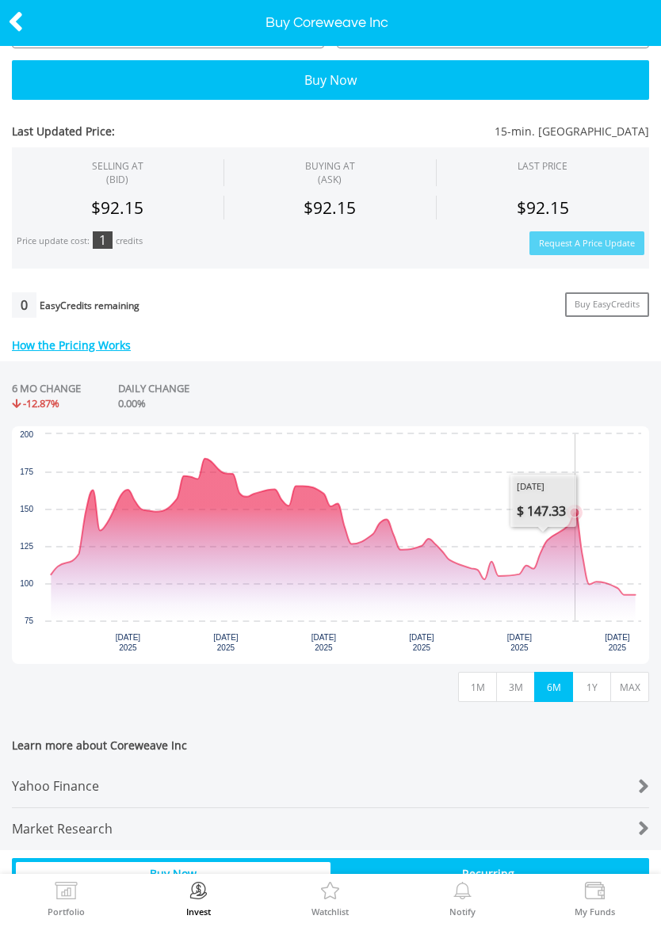
click at [575, 514] on icon "Tuesday, 12 Aug 2025, 147.33." at bounding box center [575, 513] width 10 height 10
click at [591, 583] on icon "Thursday, 14 Aug 2025, 99.17." at bounding box center [589, 585] width 6 height 6
click at [593, 676] on button "1Y" at bounding box center [591, 687] width 39 height 30
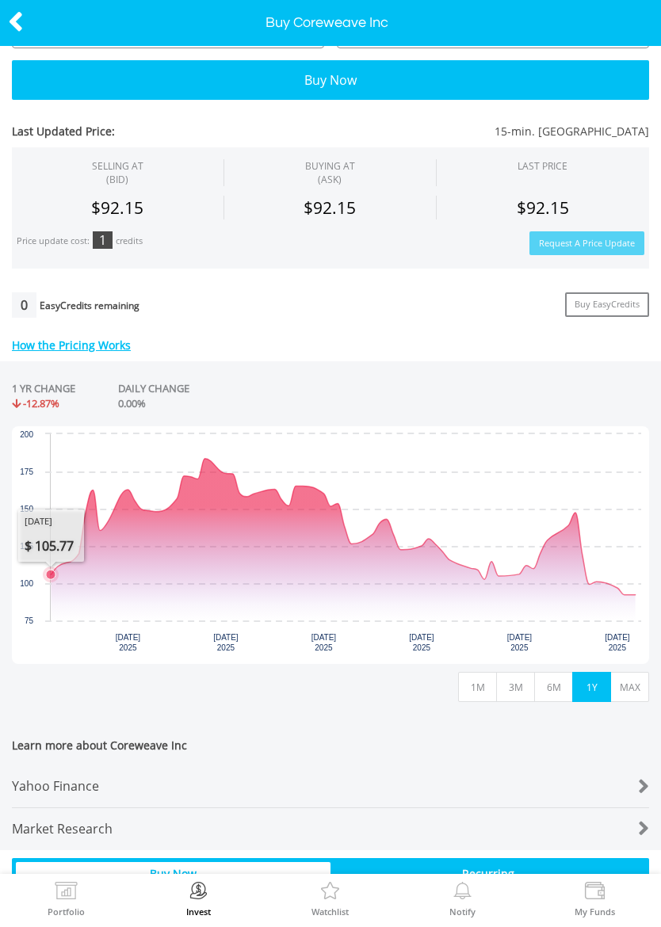
click at [54, 573] on icon "Thursday, 29 May 2025, 105.765." at bounding box center [51, 575] width 10 height 10
click at [91, 491] on icon "Wednesday, 4 Jun 2025, 162.54." at bounding box center [93, 490] width 6 height 6
click at [129, 489] on icon "Monday, 9 Jun 2025, 162.81." at bounding box center [127, 490] width 6 height 6
click at [182, 478] on icon "Tuesday, 17 Jun 2025, 171.93." at bounding box center [183, 476] width 6 height 6
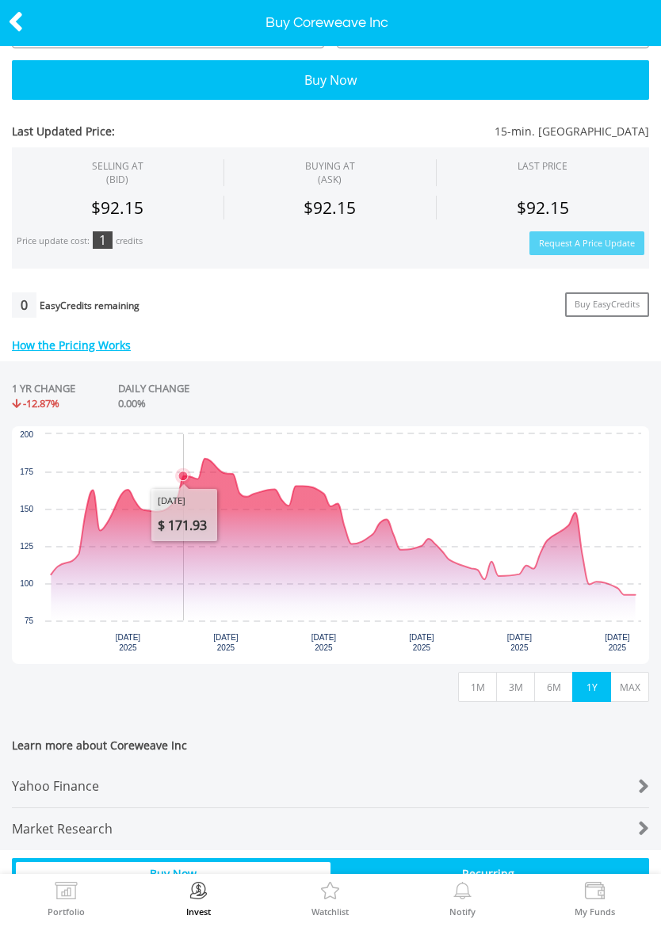
click at [208, 457] on icon "Friday, 20 Jun 2025, 183.58." at bounding box center [204, 459] width 6 height 6
click at [273, 486] on icon "Monday, 30 Jun 2025, 163.06." at bounding box center [274, 489] width 6 height 6
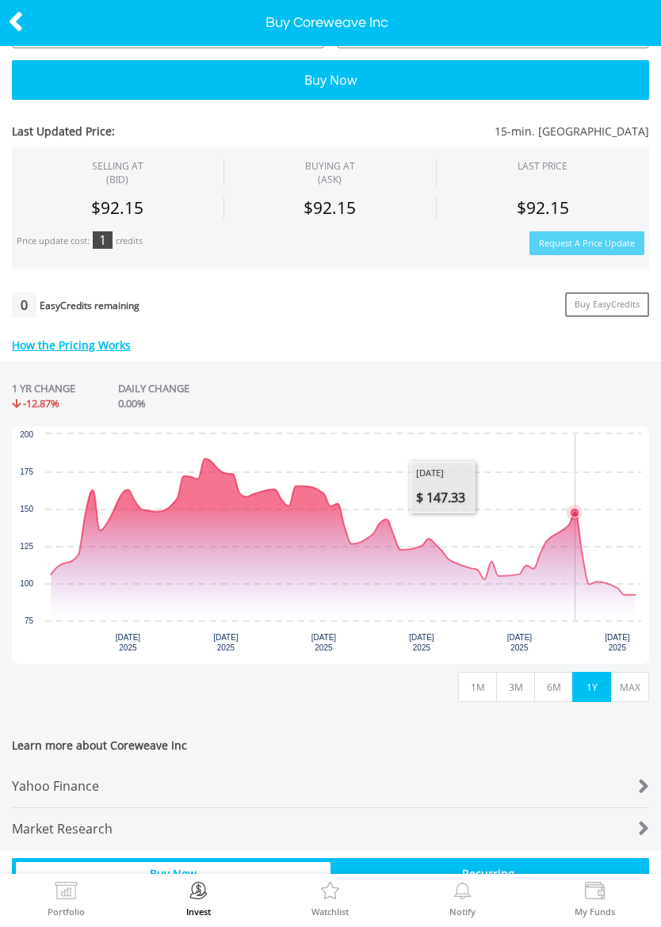
click at [578, 513] on icon "Tuesday, 12 Aug 2025, 147.33." at bounding box center [575, 513] width 10 height 10
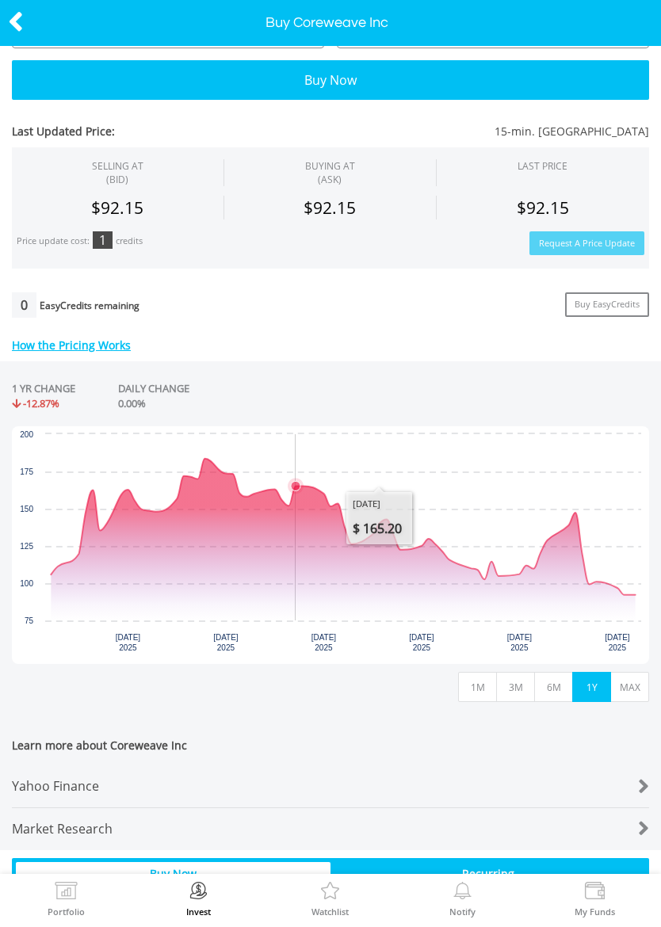
click at [299, 485] on icon "Thursday, 3 Jul 2025, 165.2." at bounding box center [296, 487] width 10 height 10
click at [355, 541] on icon "Friday, 11 Jul 2025, 126.3214." at bounding box center [351, 545] width 10 height 10
click at [389, 518] on icon "Wednesday, 16 Jul 2025, 142.885." at bounding box center [386, 520] width 10 height 10
click at [394, 528] on icon "Interactive chart" at bounding box center [386, 520] width 16 height 16
click at [406, 545] on icon "Interactive chart" at bounding box center [400, 550] width 16 height 16
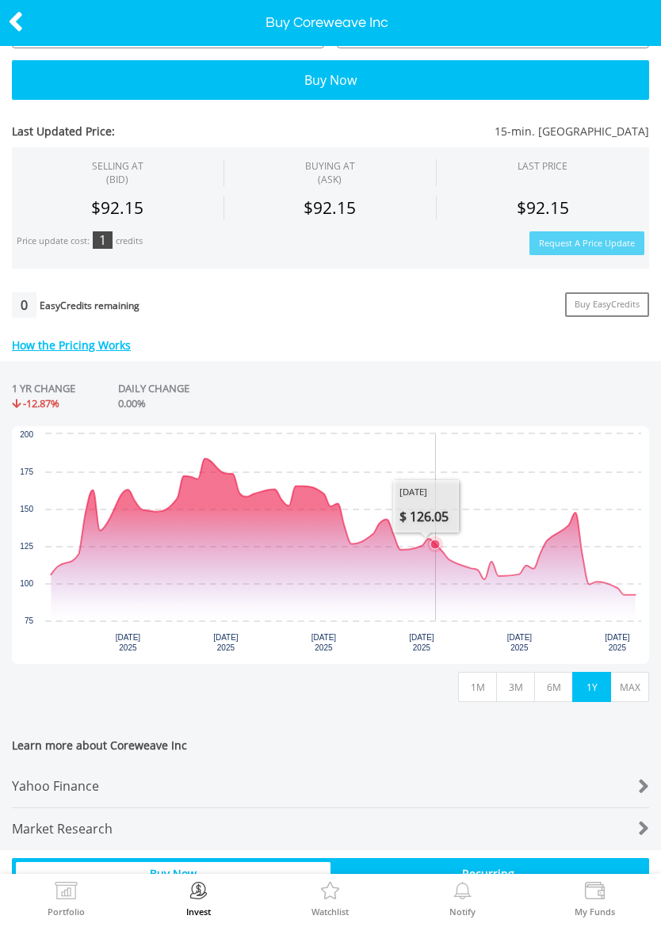
click at [433, 540] on icon "Wednesday, 23 Jul 2025, 126.05." at bounding box center [435, 545] width 10 height 10
click at [495, 567] on icon "Interactive chart" at bounding box center [343, 527] width 584 height 136
click at [491, 562] on icon "Thursday, 31 Jul 2025, 114.53." at bounding box center [491, 562] width 6 height 6
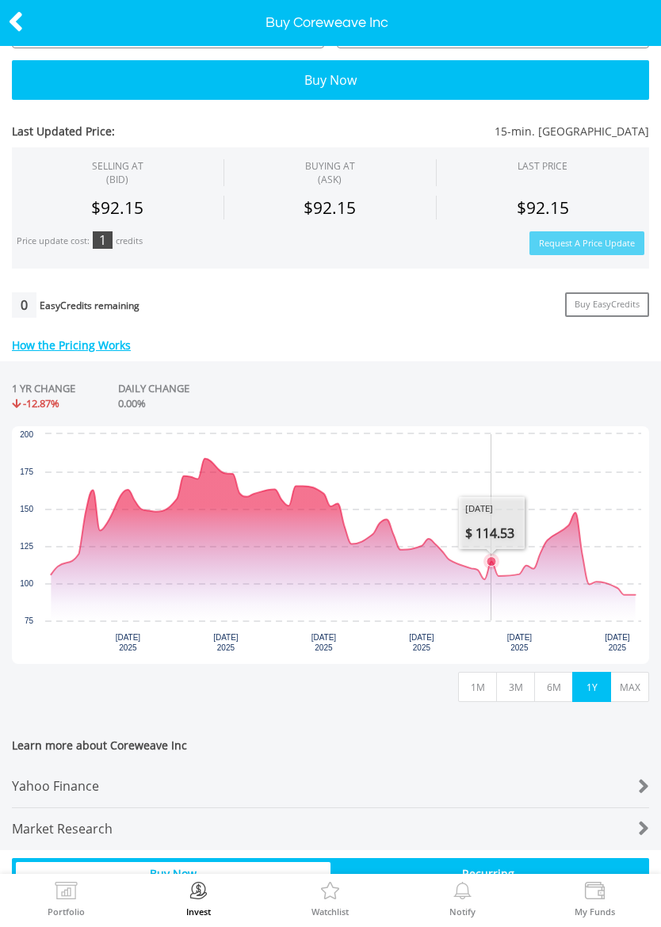
click at [528, 567] on icon "Tuesday, 5 Aug 2025, 111.84." at bounding box center [526, 566] width 6 height 6
click at [527, 567] on icon "Tuesday, 5 Aug 2025, 111.84." at bounding box center [527, 566] width 10 height 10
click at [622, 679] on button "MAX" at bounding box center [629, 687] width 39 height 30
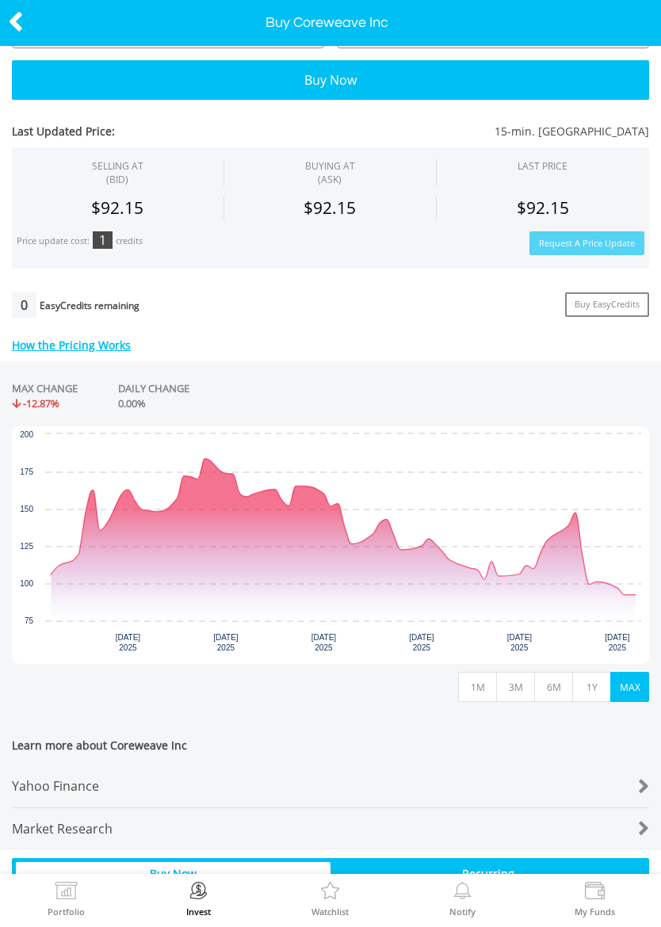
click at [51, 570] on icon "Interactive chart" at bounding box center [343, 527] width 584 height 136
click at [43, 568] on rect "Interactive chart" at bounding box center [330, 545] width 637 height 238
click at [56, 569] on icon "Interactive chart" at bounding box center [51, 575] width 16 height 16
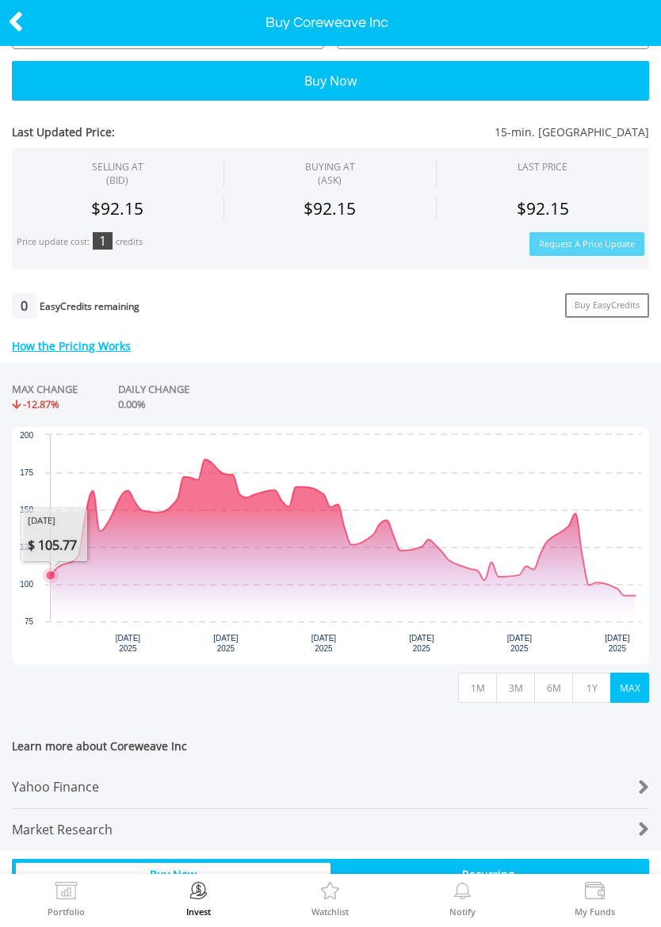
scroll to position [143, 0]
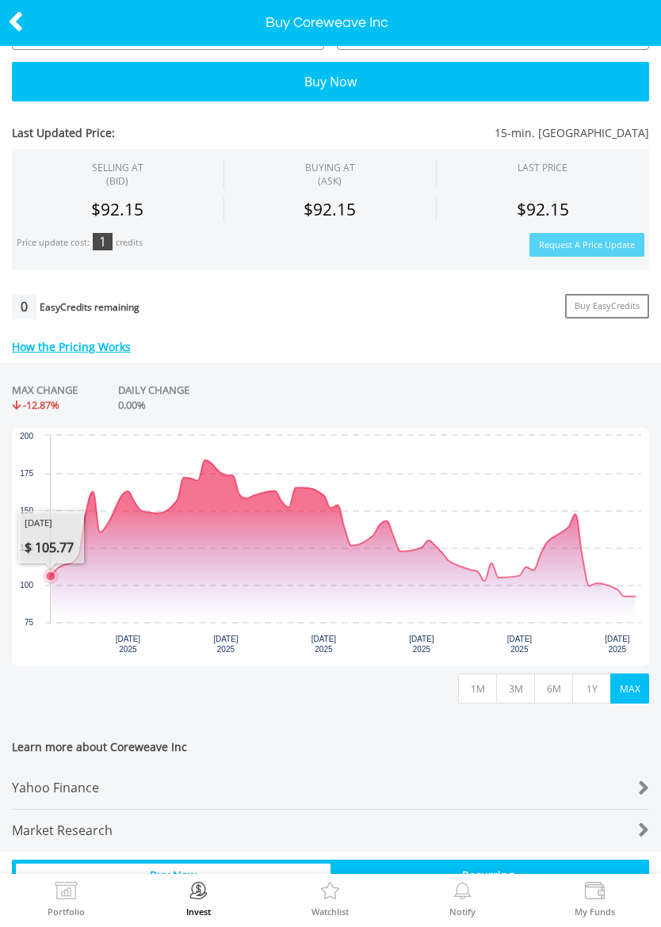
click at [632, 594] on icon "Wednesday, 20 Aug, 13:52:58.112, 92.15." at bounding box center [635, 597] width 6 height 6
click at [590, 685] on button "1Y" at bounding box center [591, 689] width 39 height 30
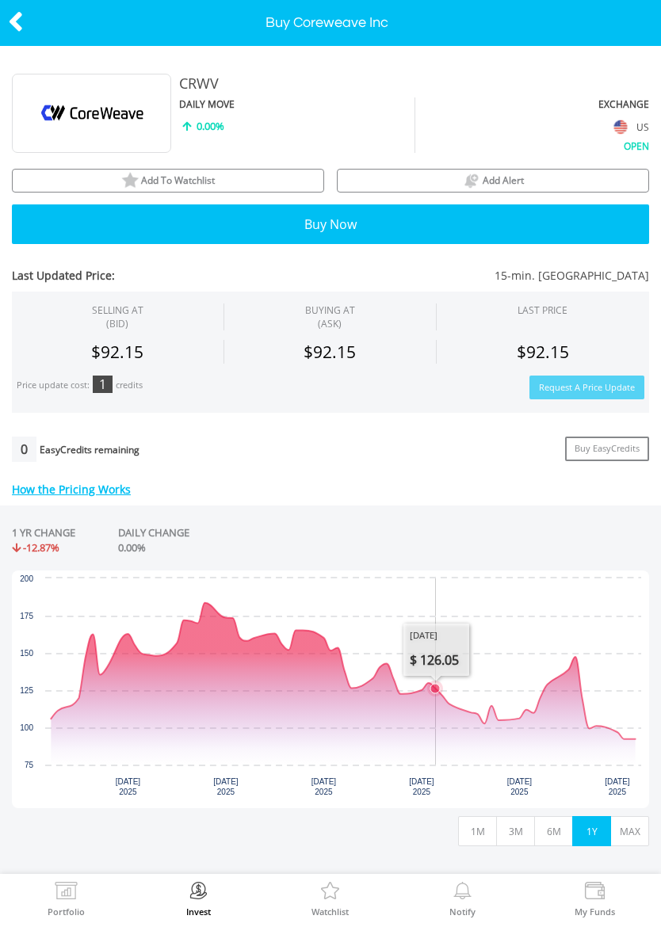
scroll to position [0, 0]
click at [14, 29] on icon at bounding box center [16, 21] width 16 height 31
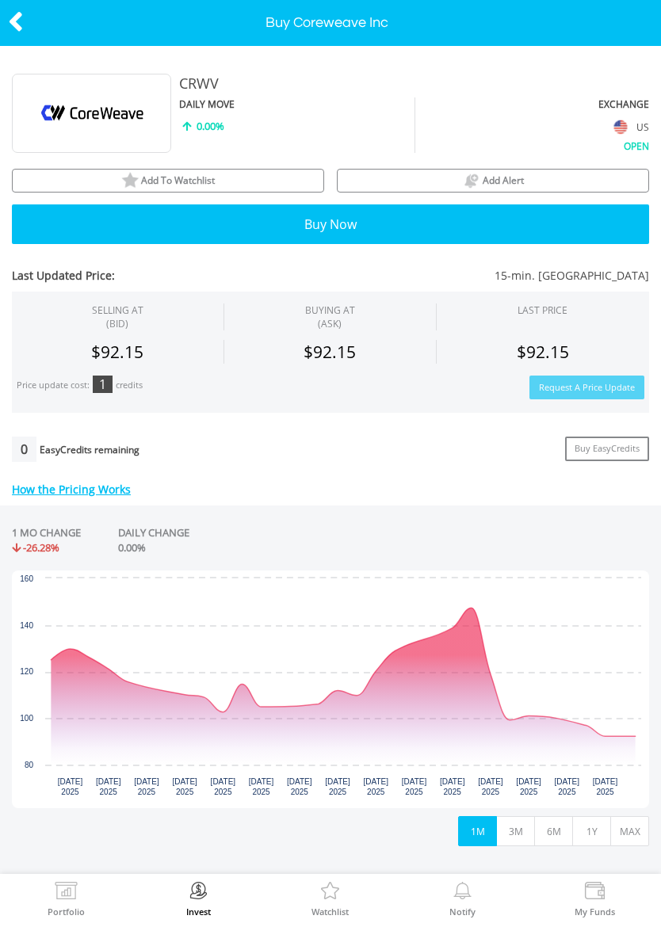
click at [228, 178] on div "Add To Watchlist" at bounding box center [168, 180] width 311 height 21
